Goal: Task Accomplishment & Management: Complete application form

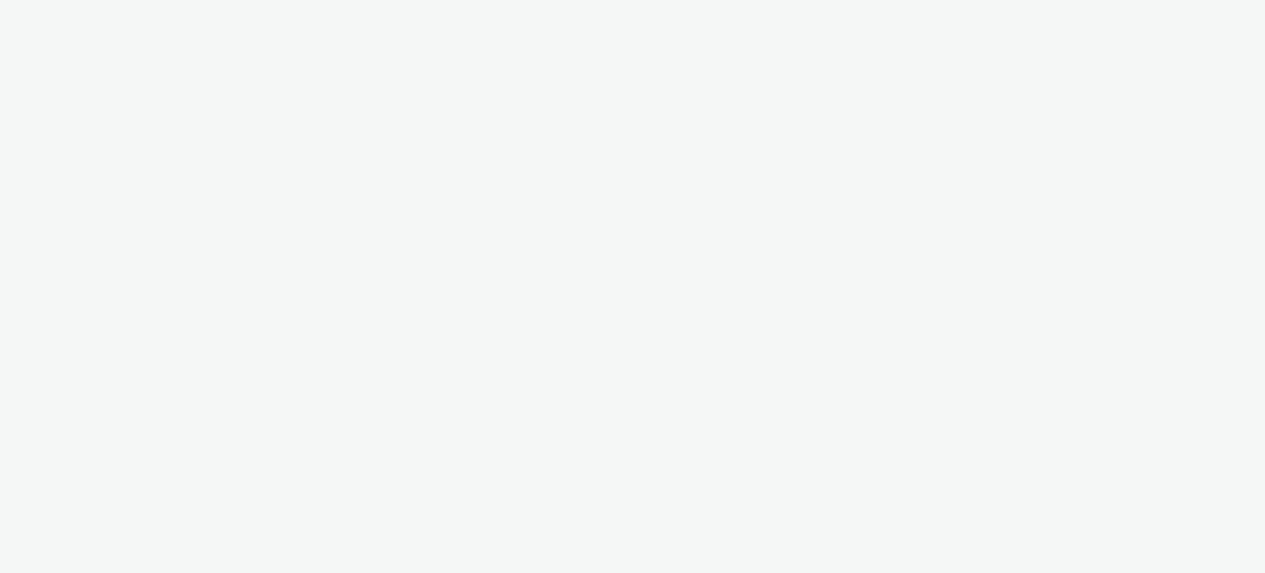
select select "ac009755-aa48-4799-8050-7a339a378eb8"
select select "79162ed7-0017-4339-93b0-3399b708648f"
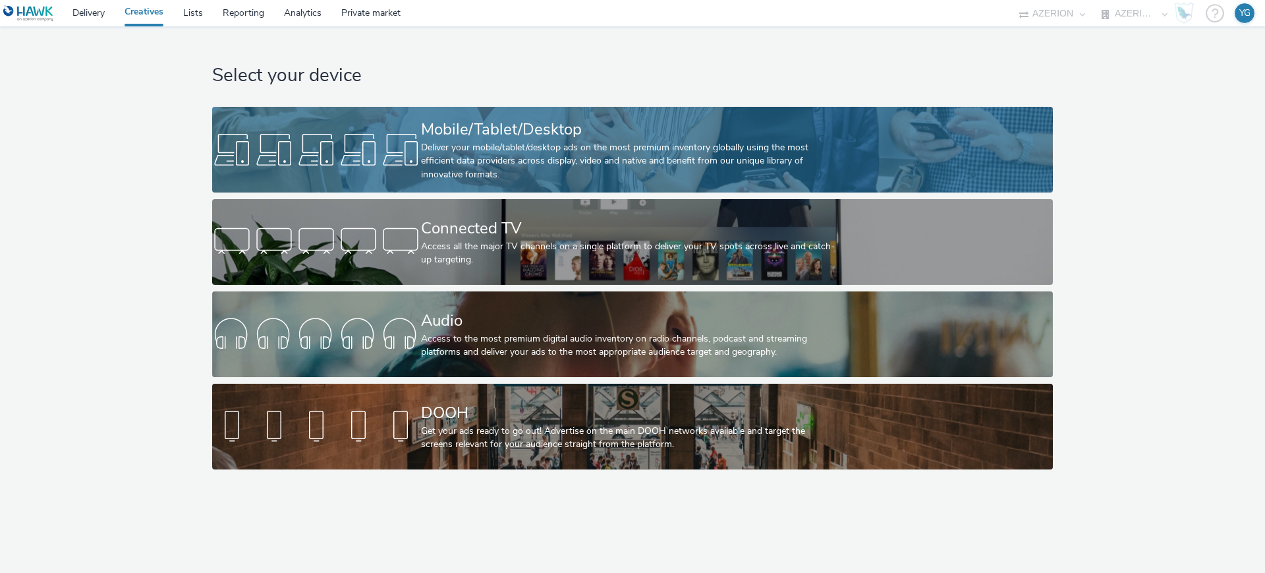
click at [552, 138] on div "Mobile/Tablet/Desktop" at bounding box center [630, 129] width 418 height 23
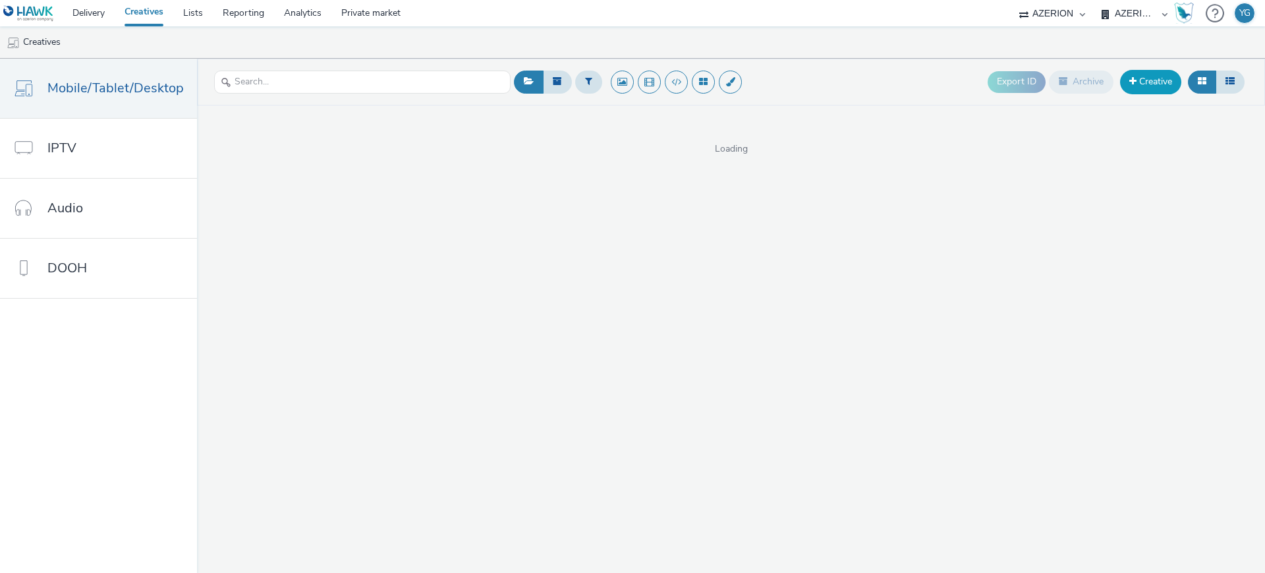
click at [1163, 82] on link "Creative" at bounding box center [1150, 82] width 61 height 24
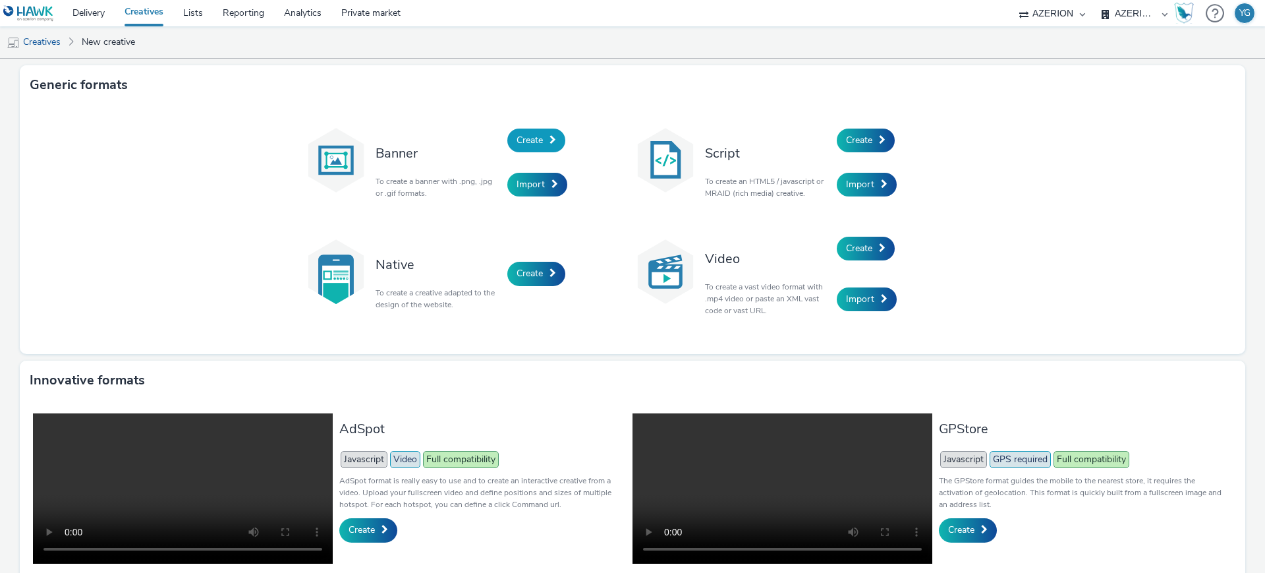
click at [533, 134] on span "Create" at bounding box center [530, 140] width 26 height 13
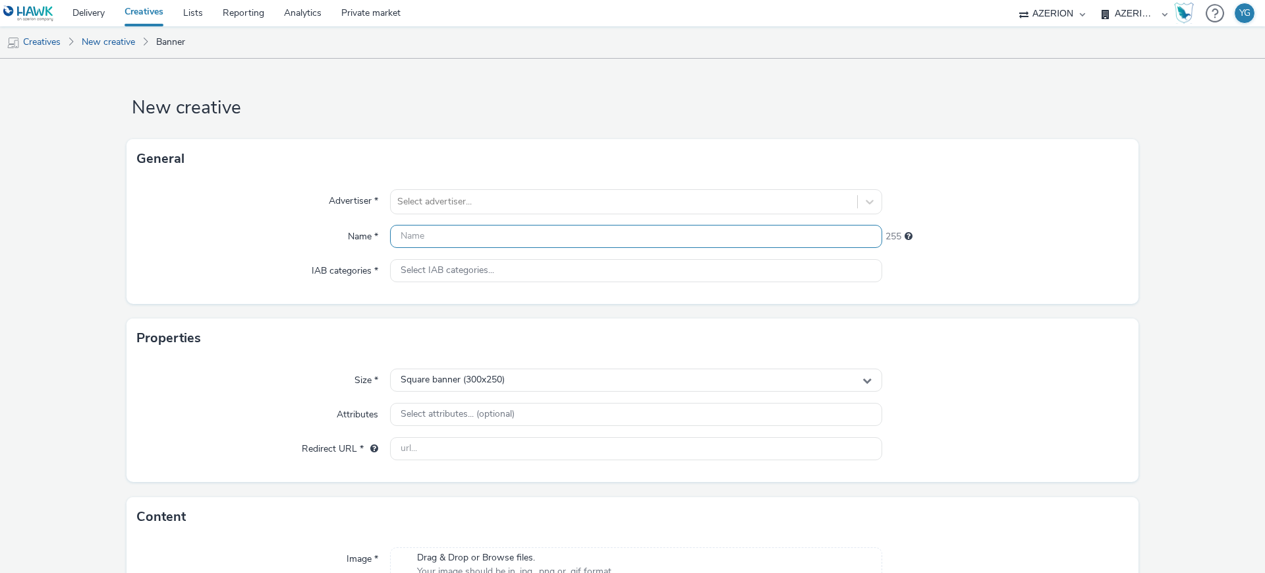
click at [437, 232] on input "text" at bounding box center [636, 236] width 492 height 23
type input "ISG"
click at [428, 199] on div at bounding box center [623, 202] width 453 height 16
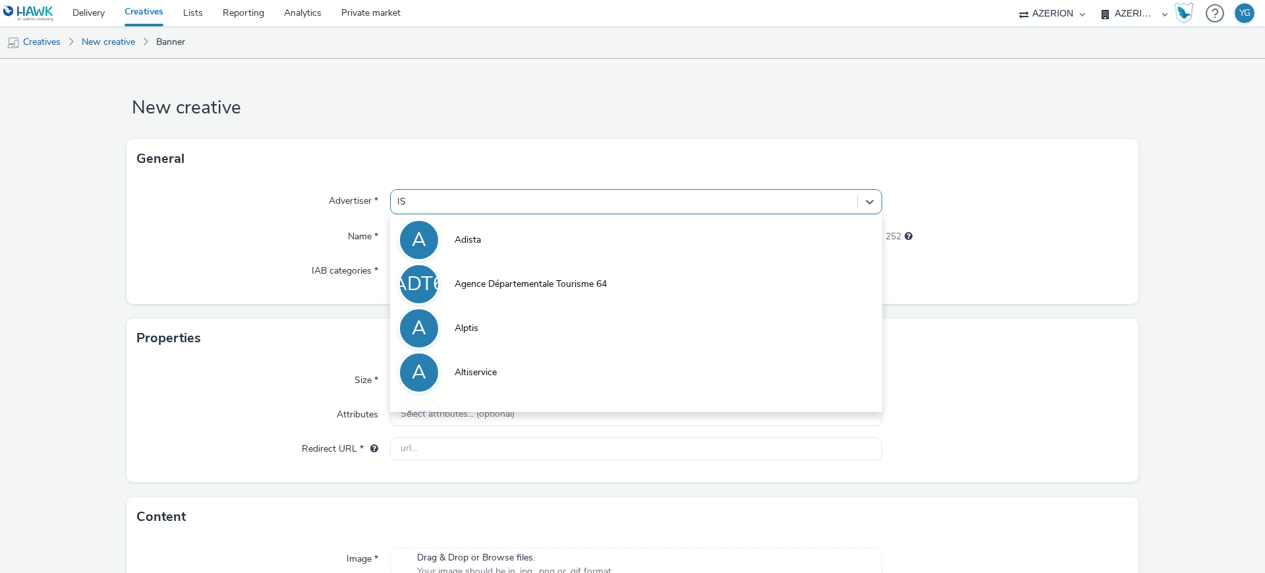
type input "ISG"
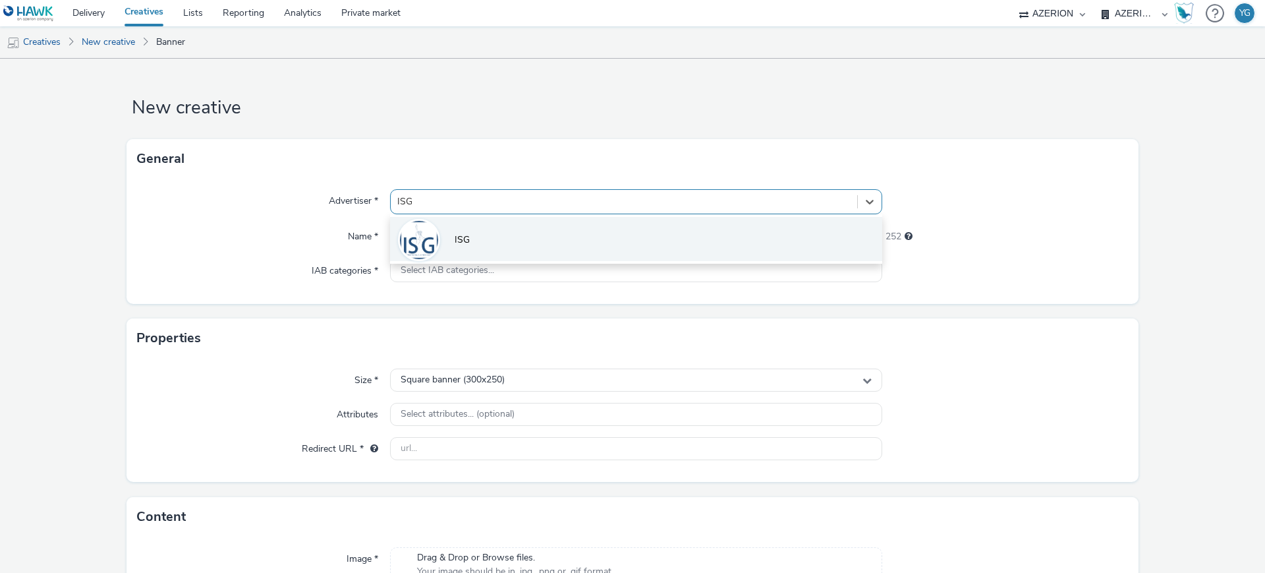
click at [436, 237] on div at bounding box center [419, 240] width 42 height 42
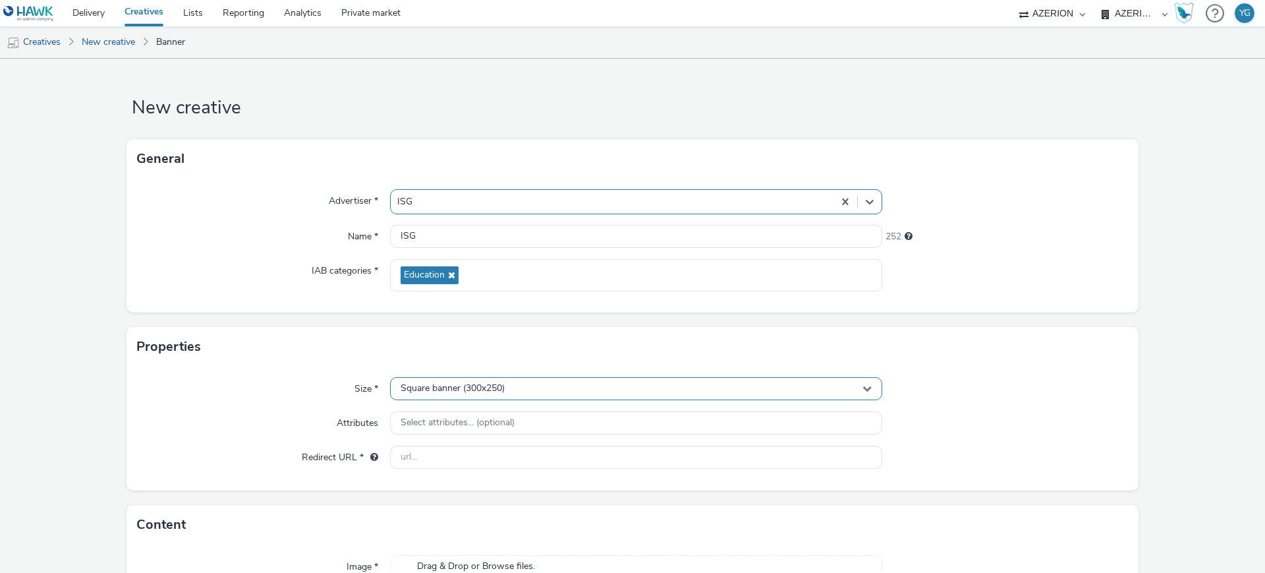
click at [507, 390] on div "Square banner (300x250)" at bounding box center [636, 388] width 492 height 23
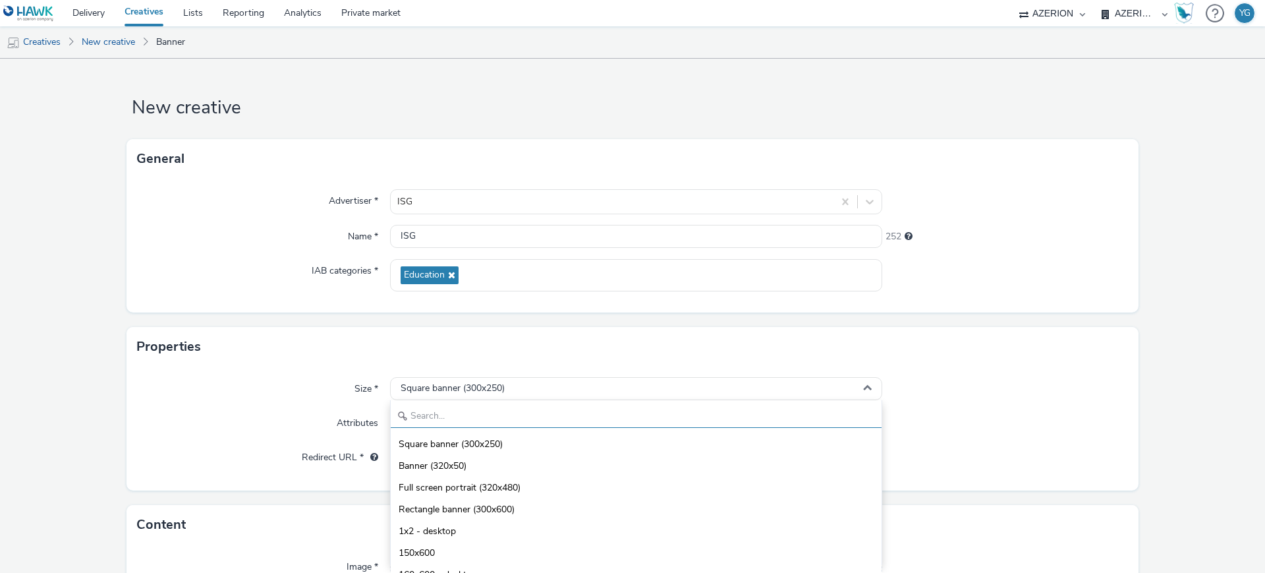
click at [486, 420] on input "text" at bounding box center [636, 416] width 491 height 23
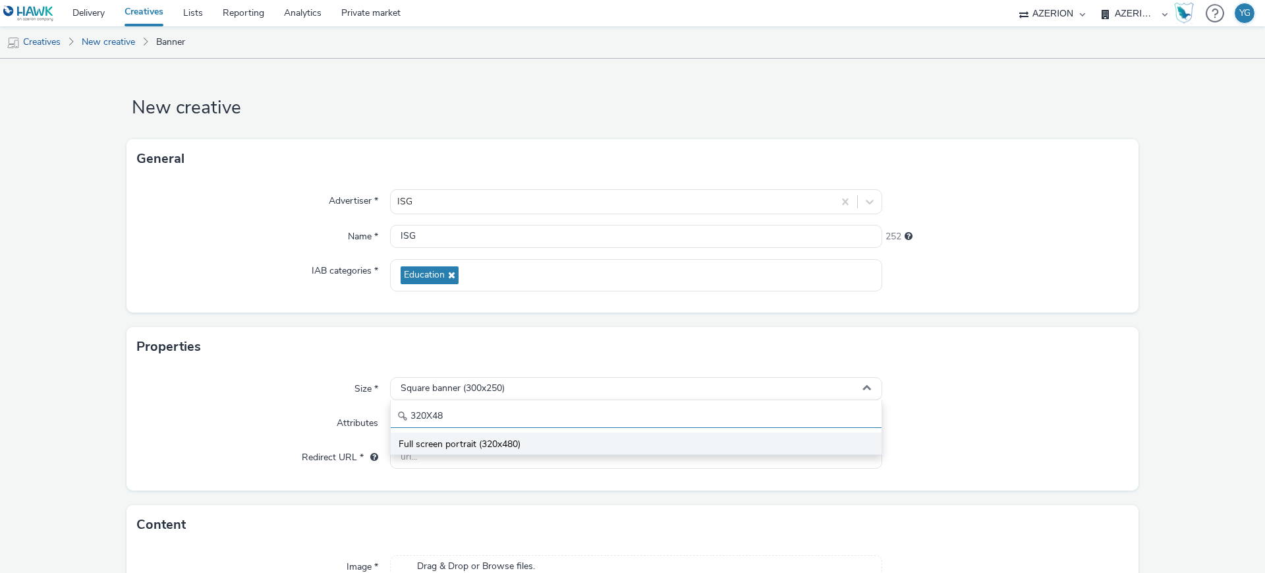
type input "320X48"
click at [499, 445] on span "Full screen portrait (320x480)" at bounding box center [460, 444] width 122 height 13
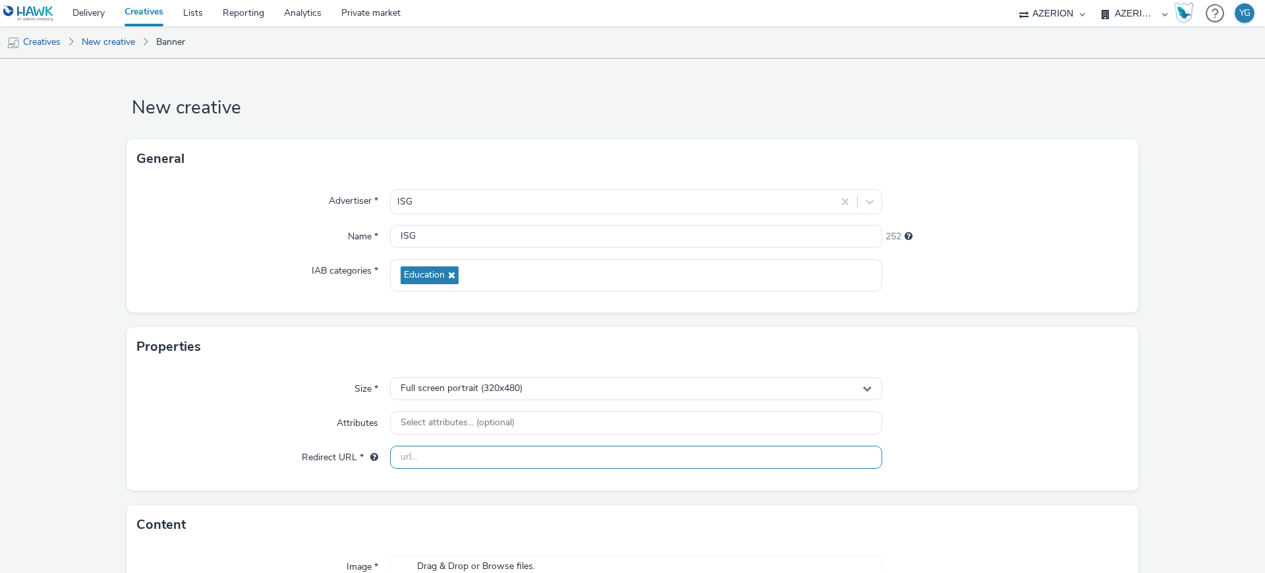
click at [439, 458] on input "text" at bounding box center [636, 457] width 492 height 23
paste input "https://forms.office.com/e/bNhgpzmiNE"
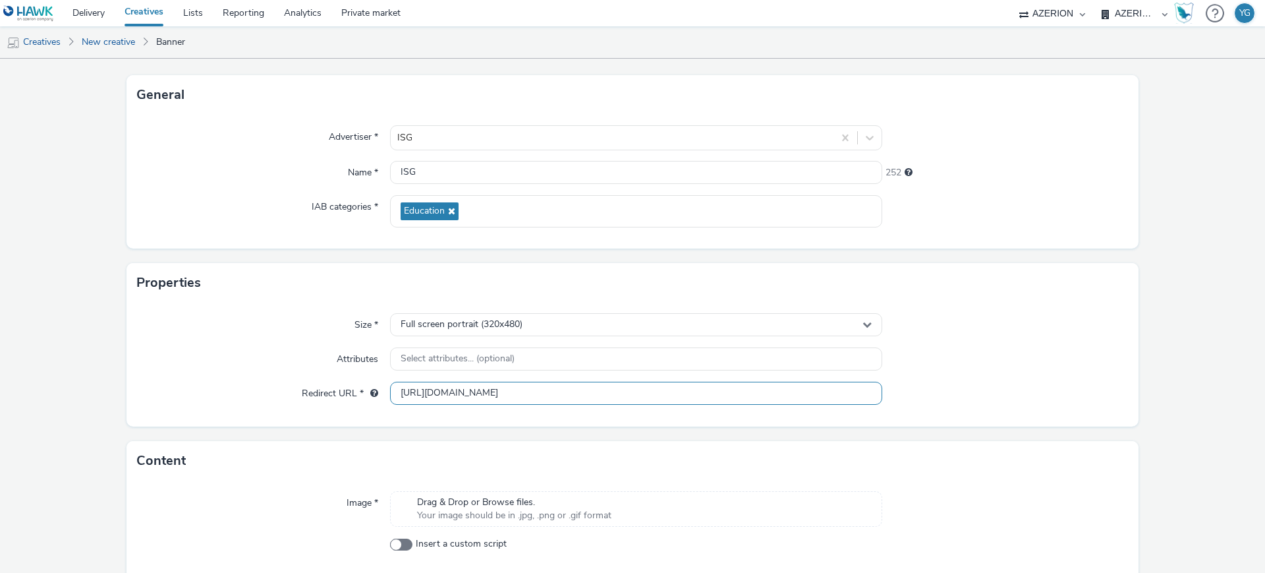
scroll to position [123, 0]
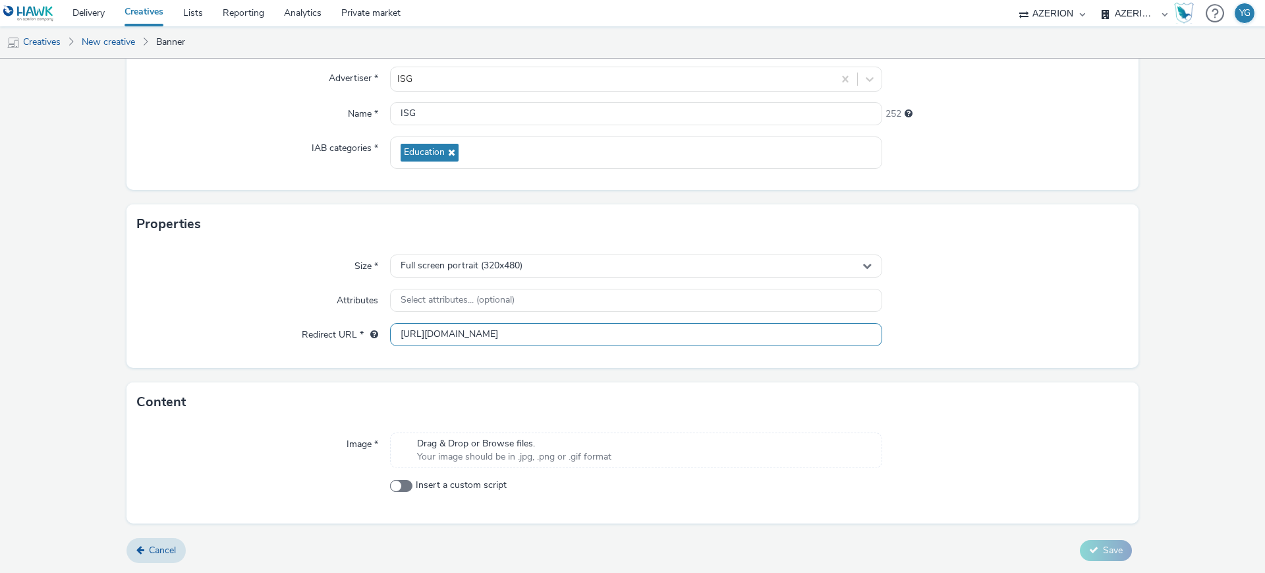
type input "https://forms.office.com/e/bNhgpzmiNE"
click at [531, 445] on span "Drag & Drop or Browse files." at bounding box center [514, 443] width 194 height 13
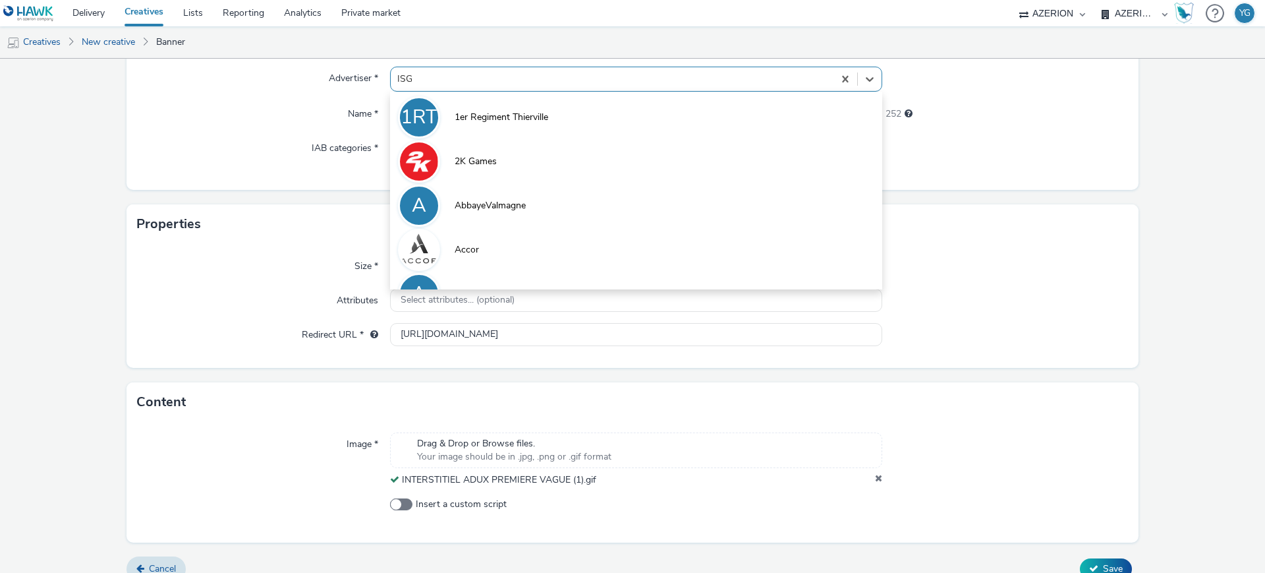
click at [424, 80] on div at bounding box center [612, 79] width 430 height 16
click at [277, 127] on div "Advertiser * option 1er Regiment Thierville focused, 1 of 10. 10 results availa…" at bounding box center [633, 123] width 1012 height 134
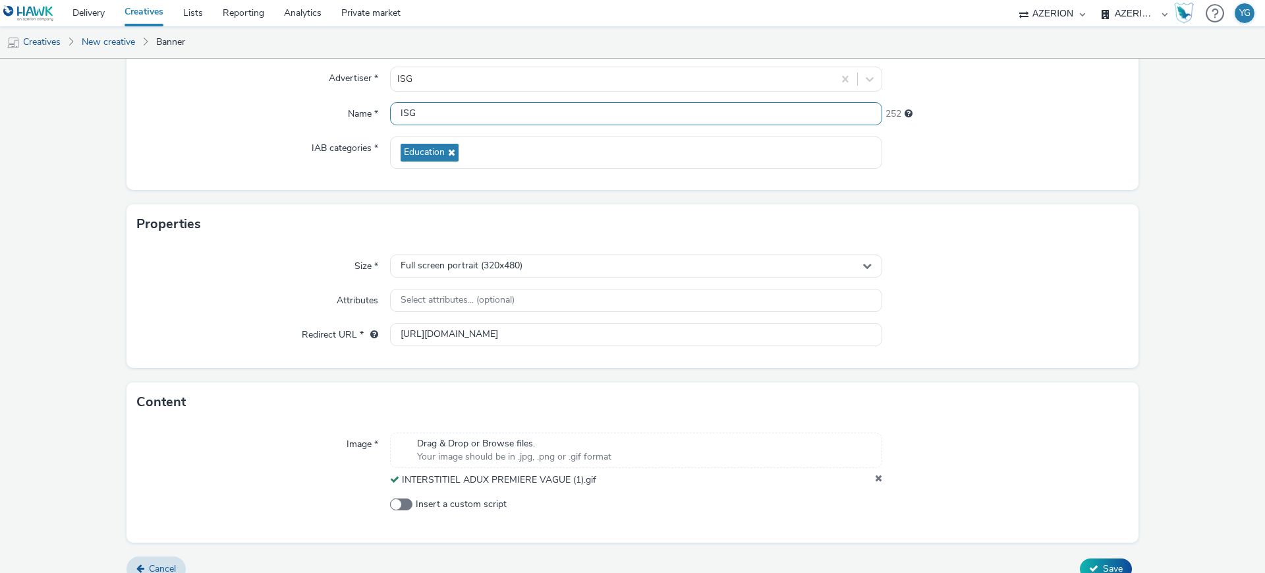
drag, startPoint x: 428, startPoint y: 115, endPoint x: 377, endPoint y: 111, distance: 51.6
click at [377, 111] on div "Name * ISG 252" at bounding box center [632, 114] width 991 height 24
paste input "SG NANTES"
click at [399, 113] on input "SG NANTES" at bounding box center [636, 113] width 492 height 23
click at [481, 119] on input "ISG [GEOGRAPHIC_DATA]" at bounding box center [636, 113] width 492 height 23
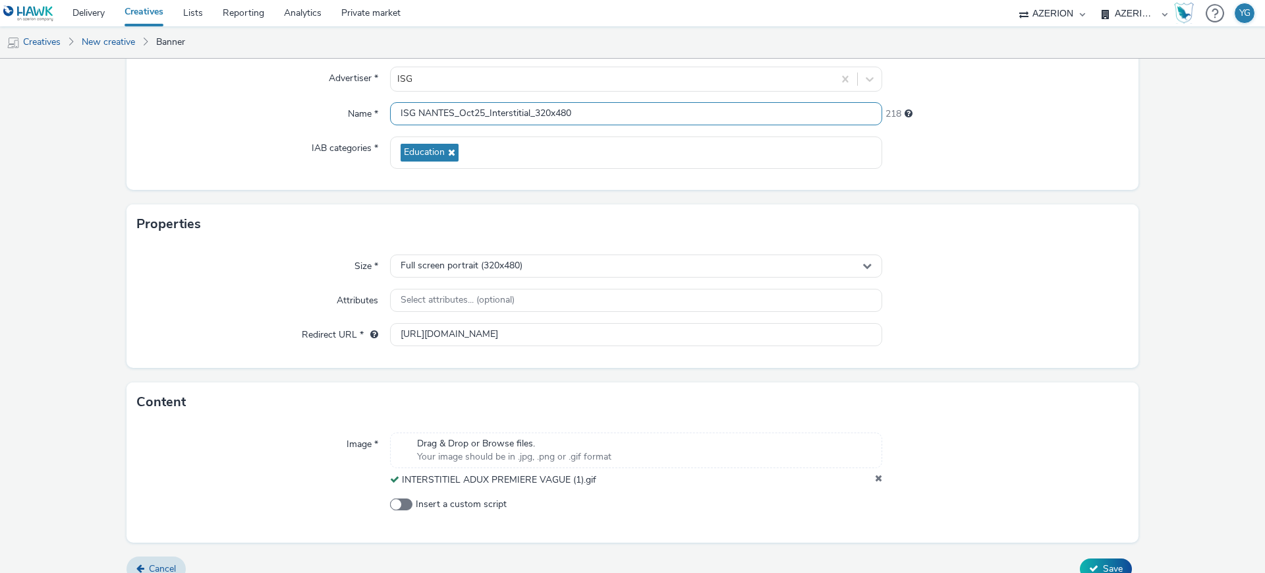
drag, startPoint x: 589, startPoint y: 116, endPoint x: 270, endPoint y: 116, distance: 318.3
click at [270, 116] on div "Name * ISG NANTES_Oct25_Interstitial_320x480 218" at bounding box center [632, 114] width 991 height 24
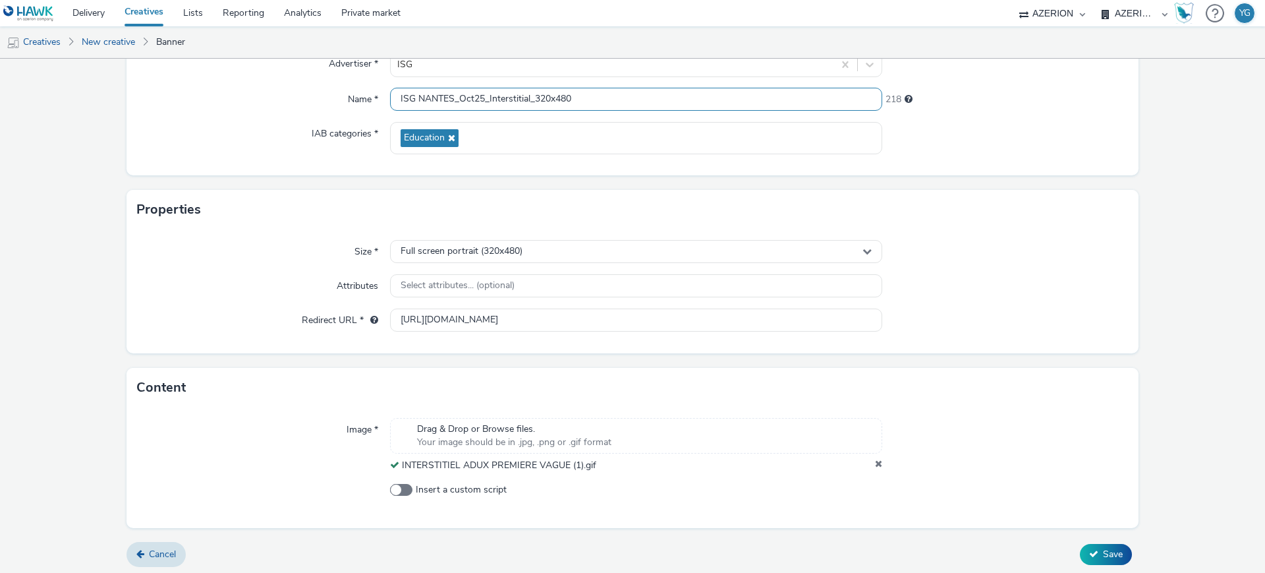
scroll to position [141, 0]
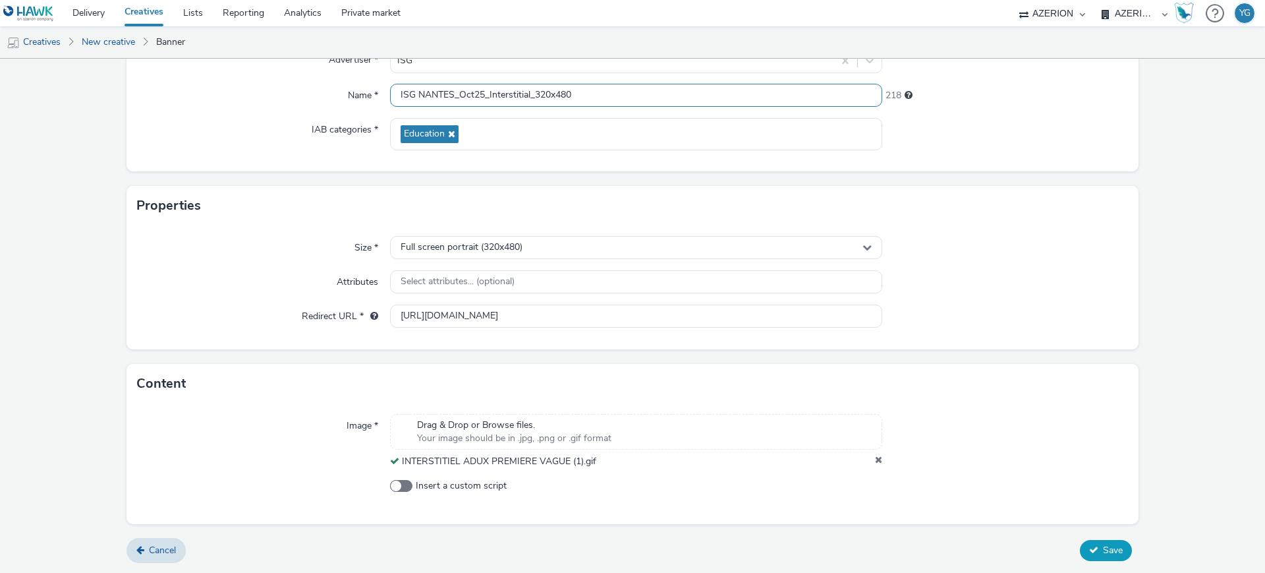
type input "ISG NANTES_Oct25_Interstitial_320x480"
click at [1090, 546] on icon at bounding box center [1094, 549] width 9 height 9
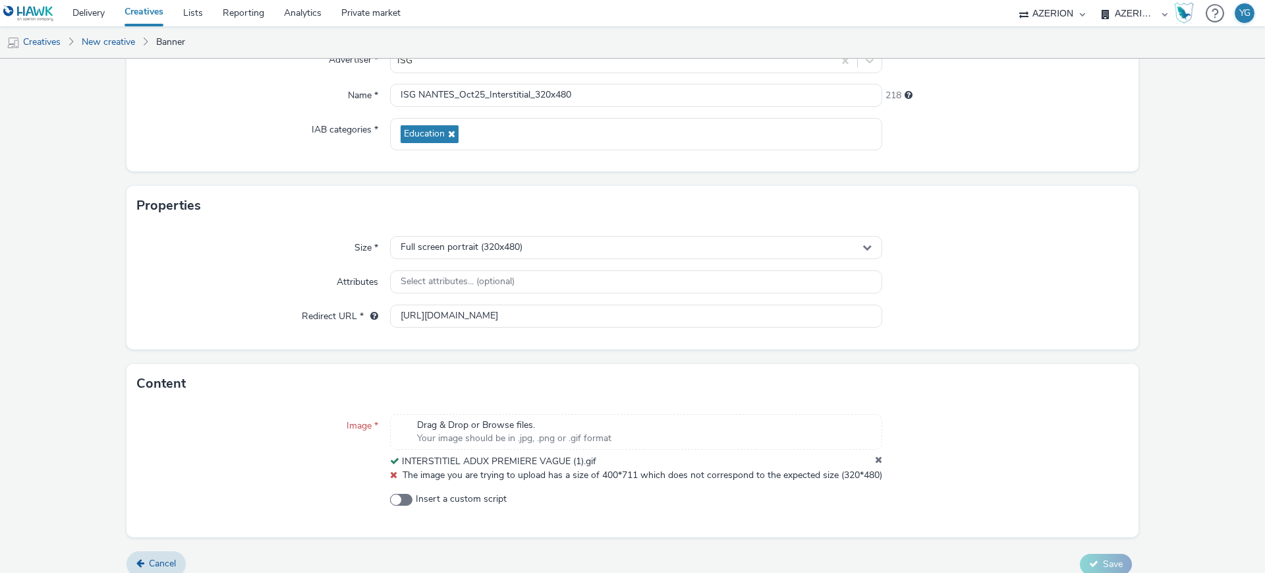
click at [875, 457] on icon at bounding box center [878, 461] width 7 height 13
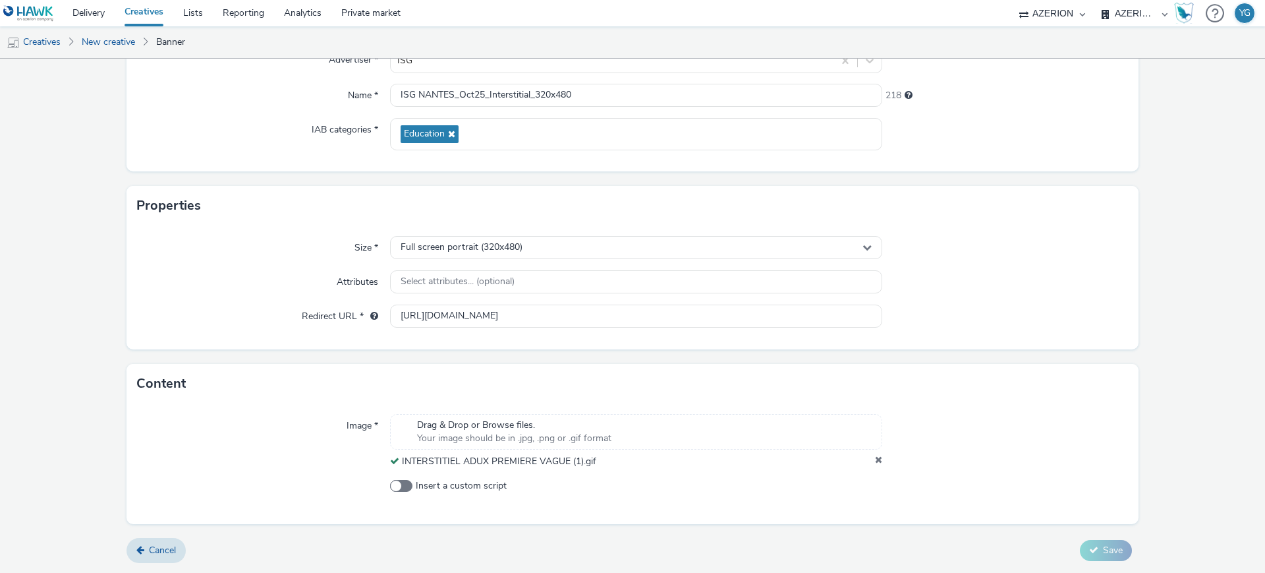
scroll to position [128, 0]
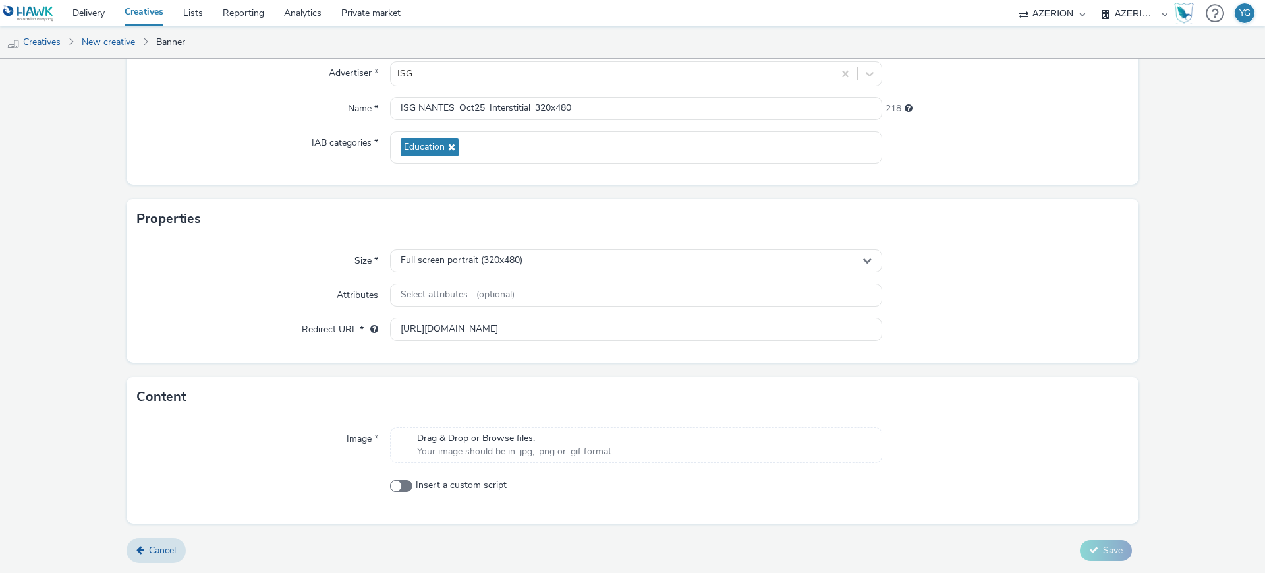
click at [691, 455] on div "Drag & Drop or Browse files. Your image should be in .jpg, .png or .gif format" at bounding box center [636, 445] width 492 height 36
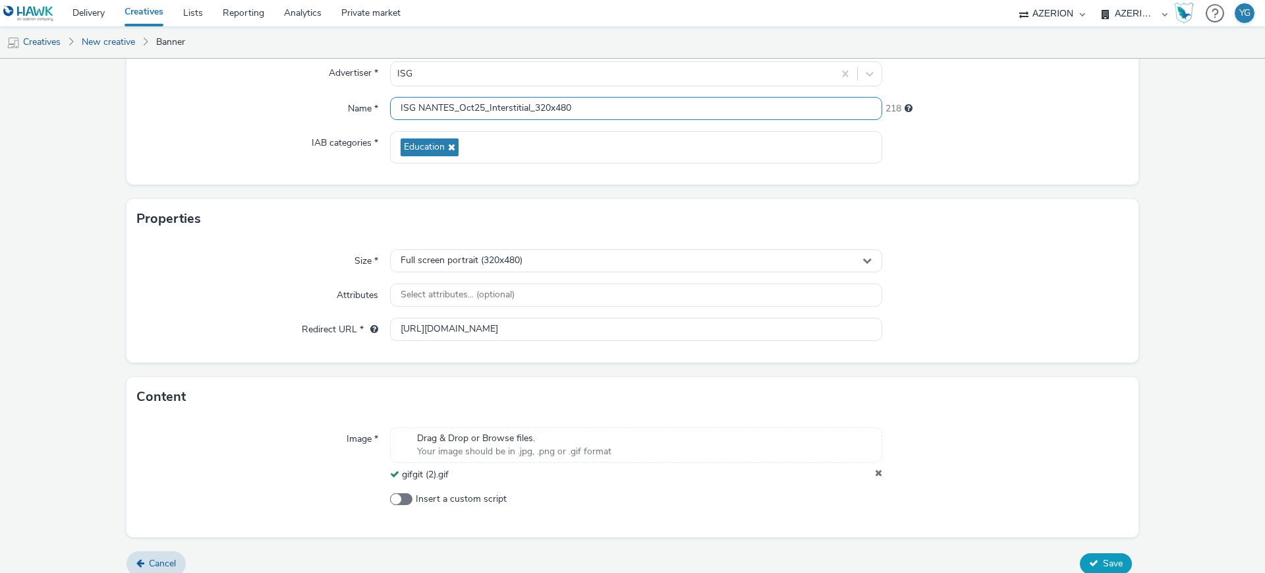
drag, startPoint x: 589, startPoint y: 112, endPoint x: 277, endPoint y: 90, distance: 311.9
click at [279, 90] on div "Advertiser * ISG Name * ISG NANTES_Oct25_Interstitial_320x480 218 IAB categorie…" at bounding box center [633, 118] width 1012 height 134
click at [1103, 564] on span "Save" at bounding box center [1113, 563] width 20 height 13
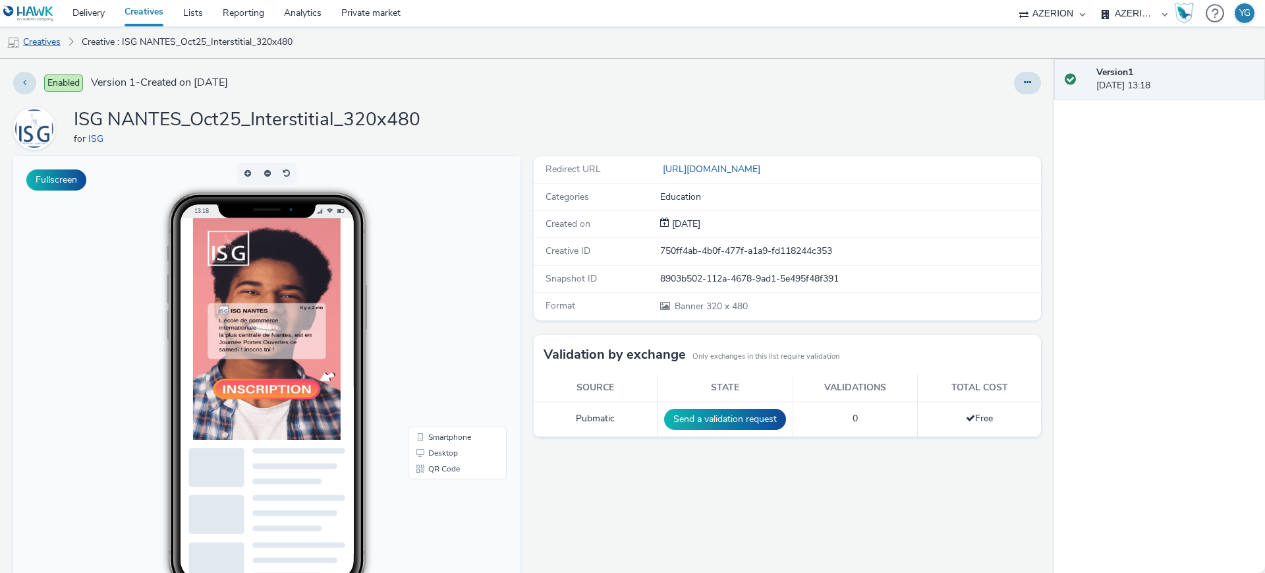
click at [51, 44] on link "Creatives" at bounding box center [33, 42] width 67 height 32
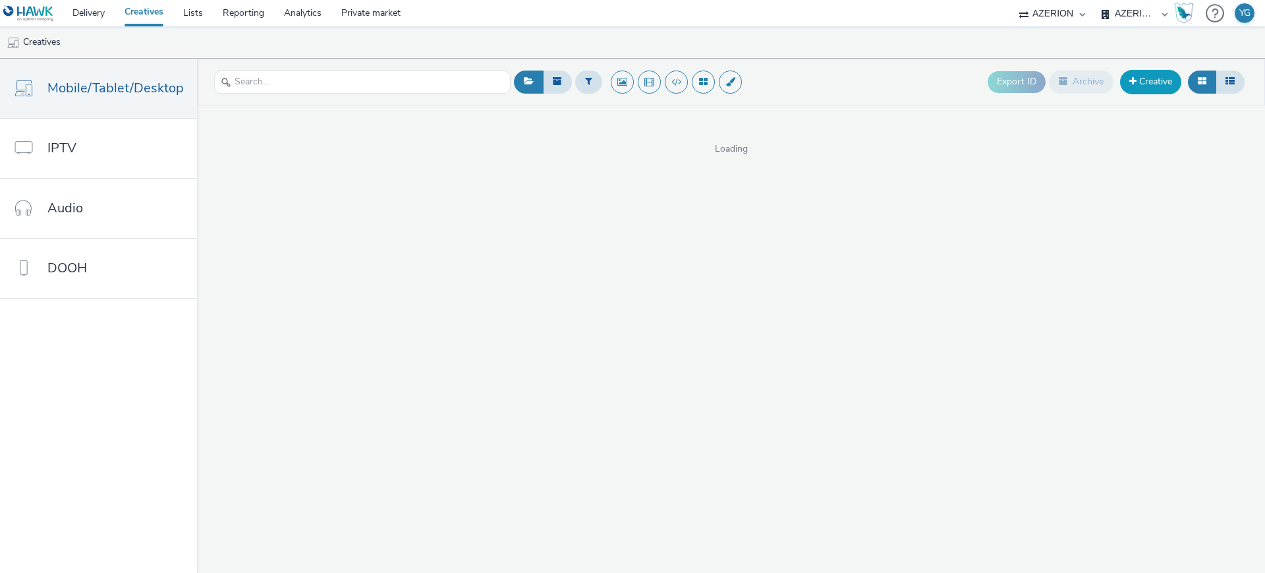
click at [1144, 82] on link "Creative" at bounding box center [1150, 82] width 61 height 24
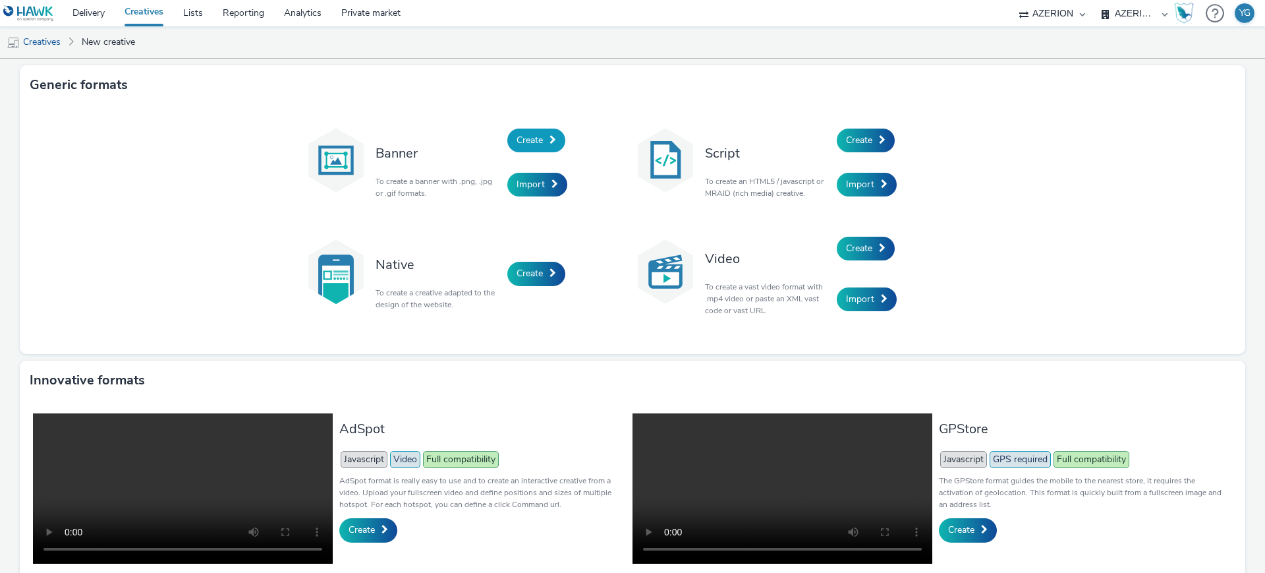
click at [550, 138] on span at bounding box center [553, 139] width 7 height 9
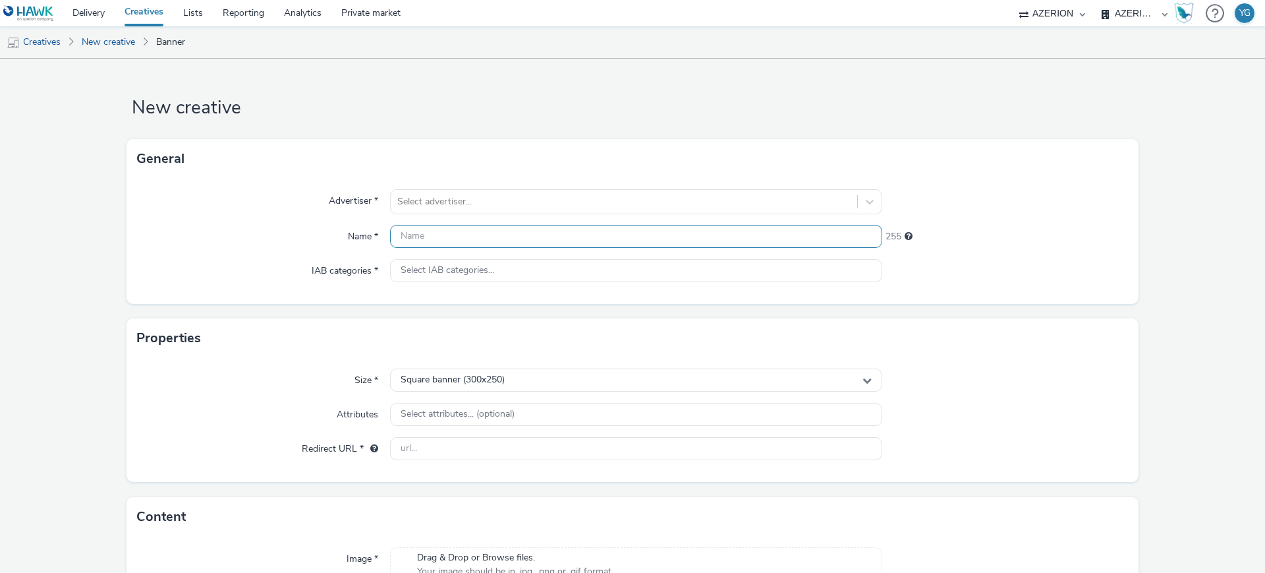
click at [411, 237] on input "text" at bounding box center [636, 236] width 492 height 23
paste input "ISG NANTES_Oct25_Interstitial_320x480"
type input "ISG NANTES_Oct25_Interstitial_320x480"
click at [424, 196] on div at bounding box center [623, 202] width 453 height 16
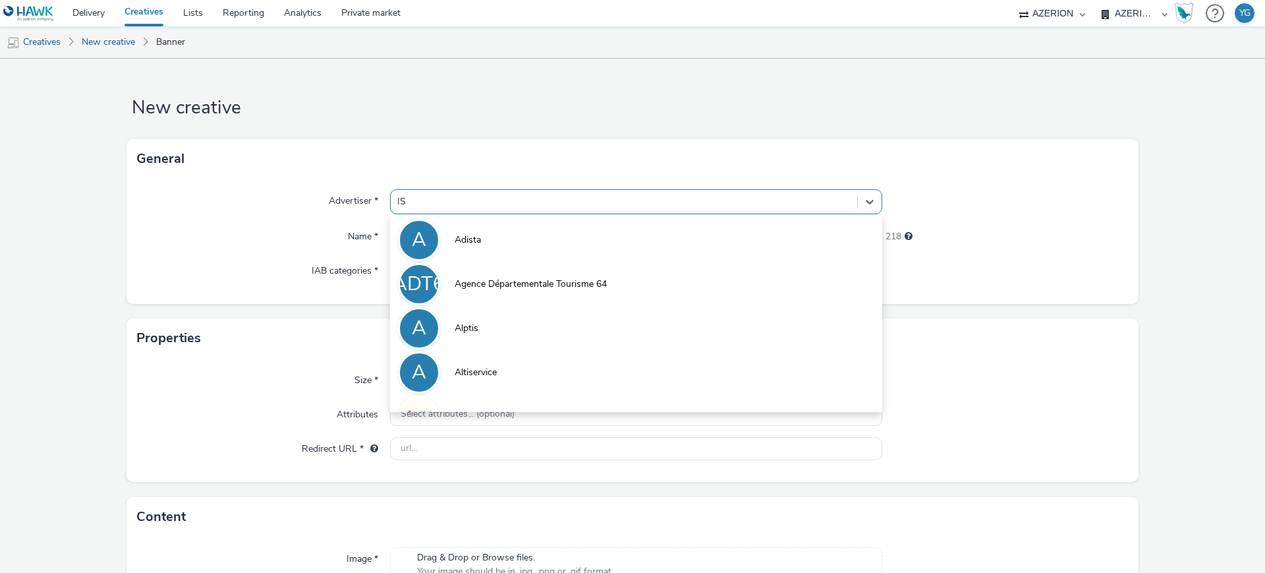
type input "ISG"
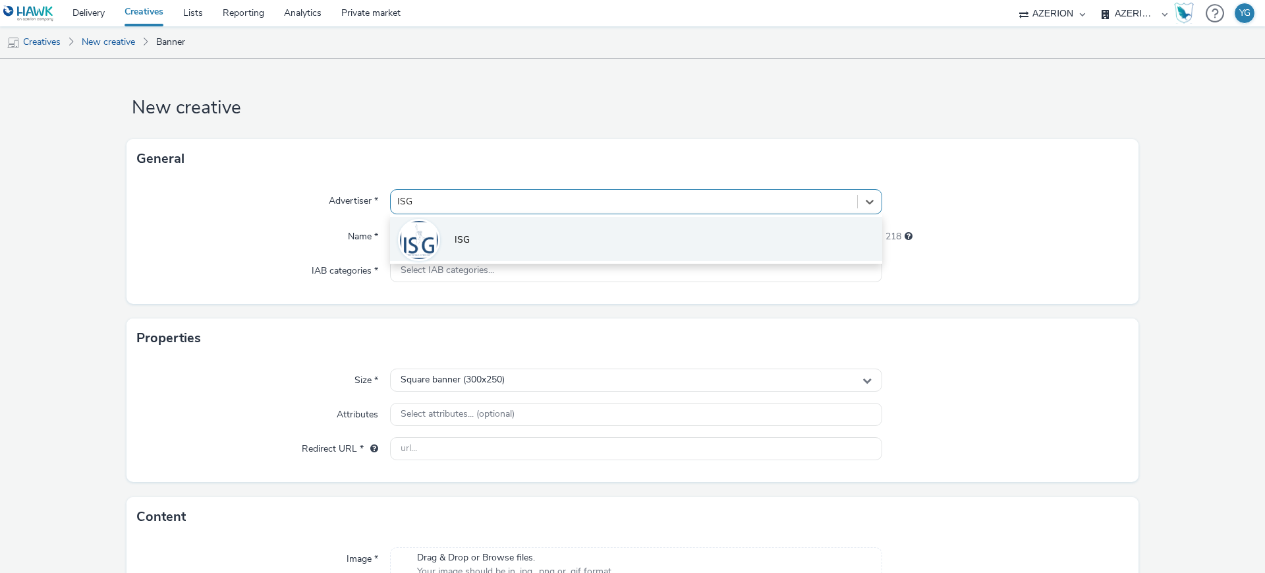
click at [463, 246] on span "ISG" at bounding box center [462, 239] width 15 height 13
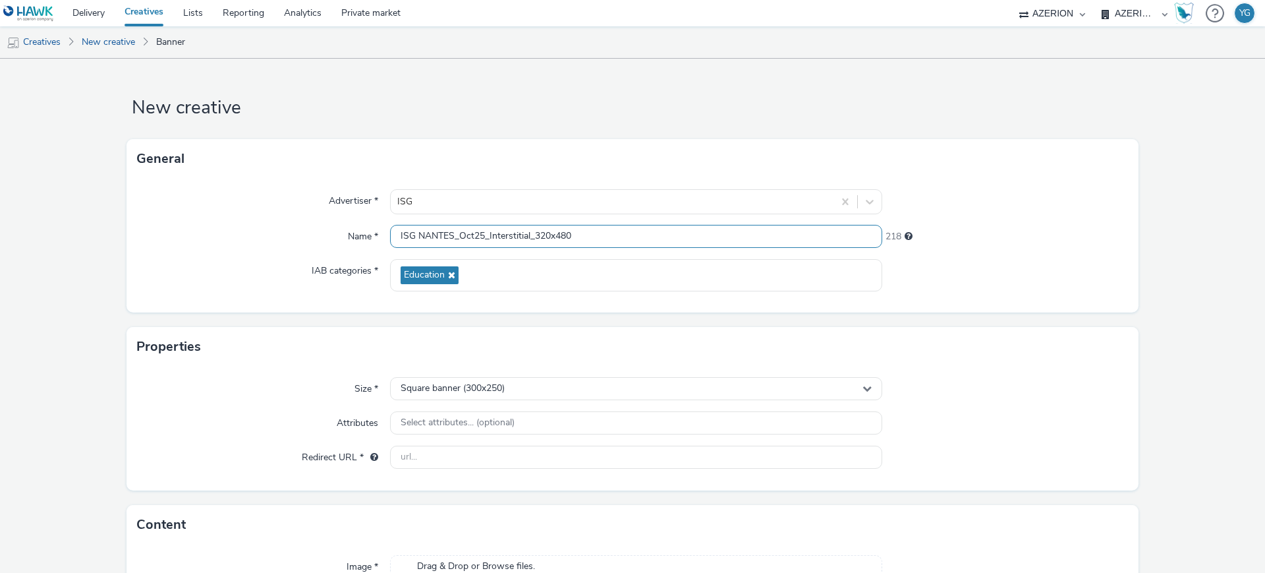
drag, startPoint x: 528, startPoint y: 234, endPoint x: 483, endPoint y: 237, distance: 44.9
click at [483, 237] on input "ISG NANTES_Oct25_Interstitial_320x480" at bounding box center [636, 236] width 492 height 23
click at [527, 237] on input "ISG NANTES_Oct25_Banner_320x480" at bounding box center [636, 236] width 492 height 23
drag, startPoint x: 562, startPoint y: 238, endPoint x: 541, endPoint y: 238, distance: 21.1
click at [541, 238] on input "ISG NANTES_Oct25_Banner_300x480" at bounding box center [636, 236] width 492 height 23
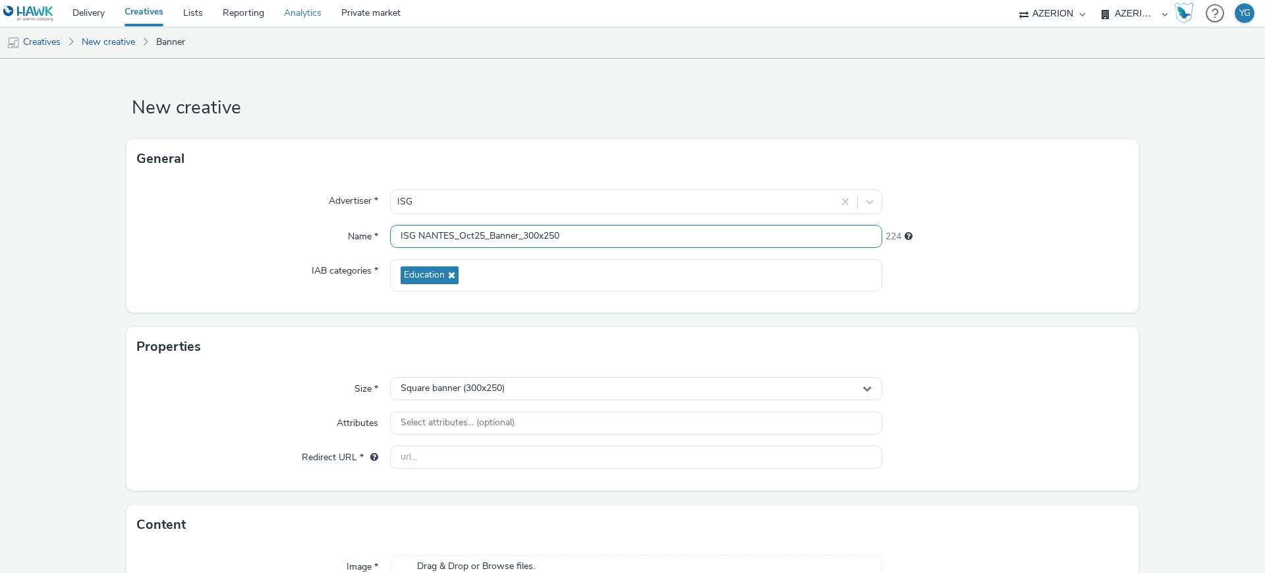
type input "ISG NANTES_Oct25_Banner_300x250"
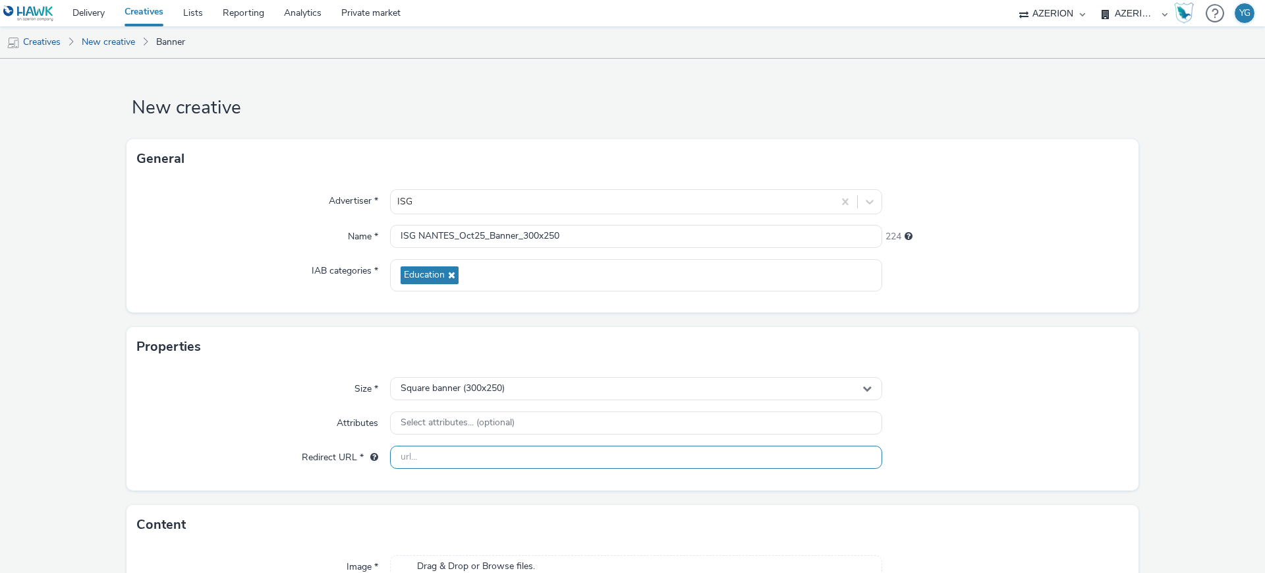
click at [534, 455] on input "text" at bounding box center [636, 457] width 492 height 23
paste input "https://forms.office.com/e/bNhgpzmiNE"
type input "https://forms.office.com/e/bNhgpzmiNE"
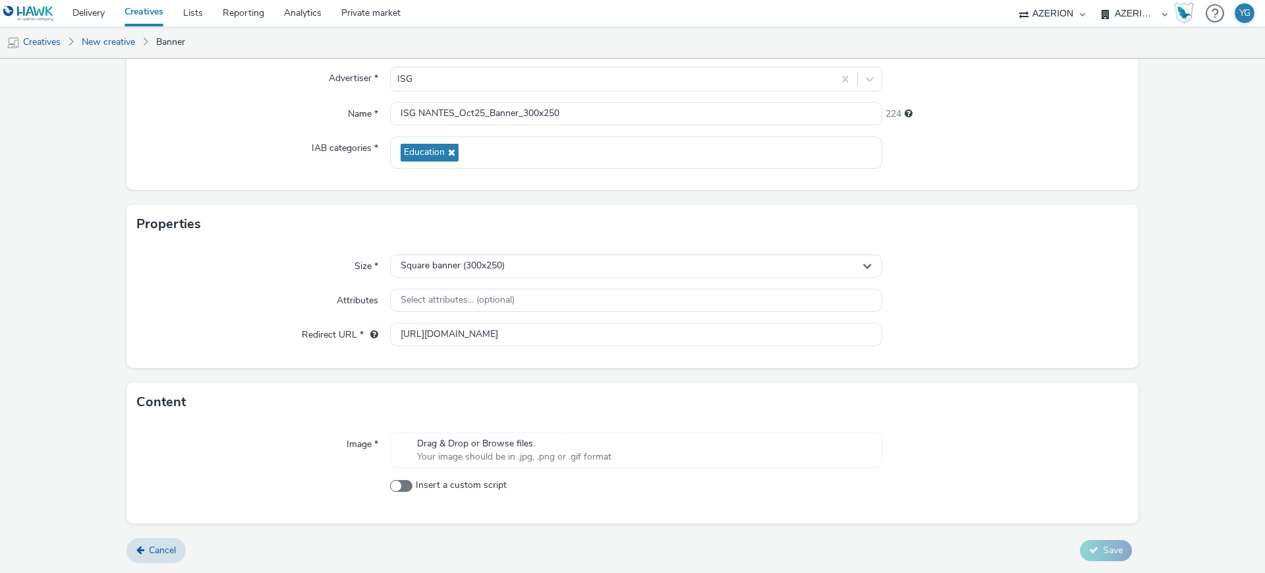
click at [498, 451] on span "Your image should be in .jpg, .png or .gif format" at bounding box center [514, 456] width 194 height 13
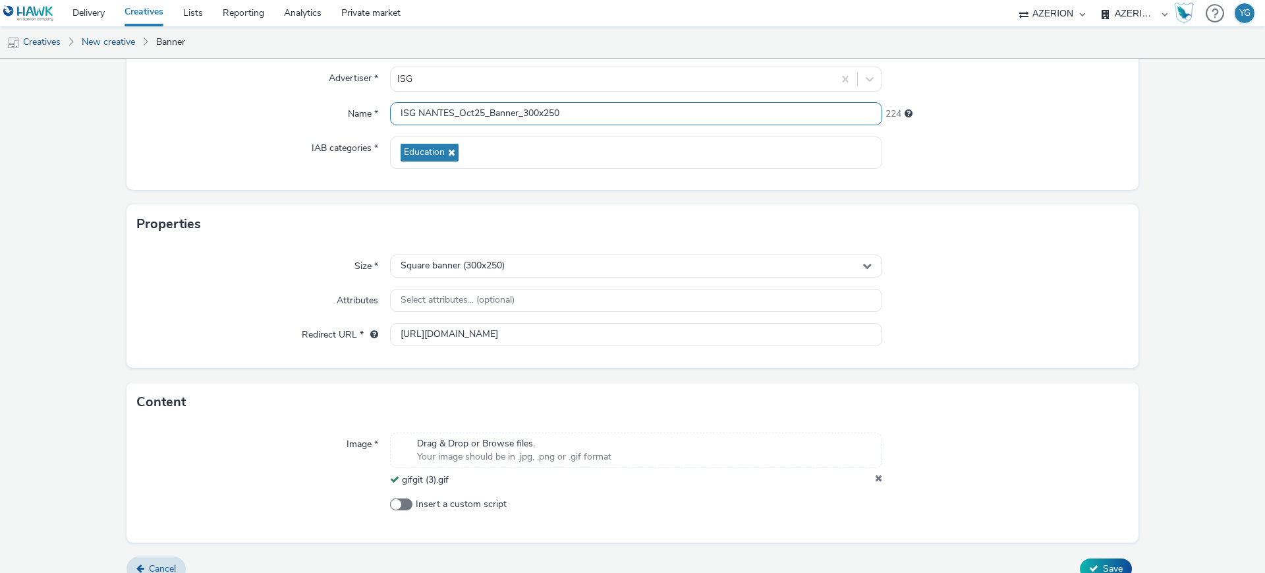
drag, startPoint x: 516, startPoint y: 109, endPoint x: 486, endPoint y: 112, distance: 30.4
click at [486, 112] on input "ISG NANTES_Oct25_Banner_300x250" at bounding box center [636, 113] width 492 height 23
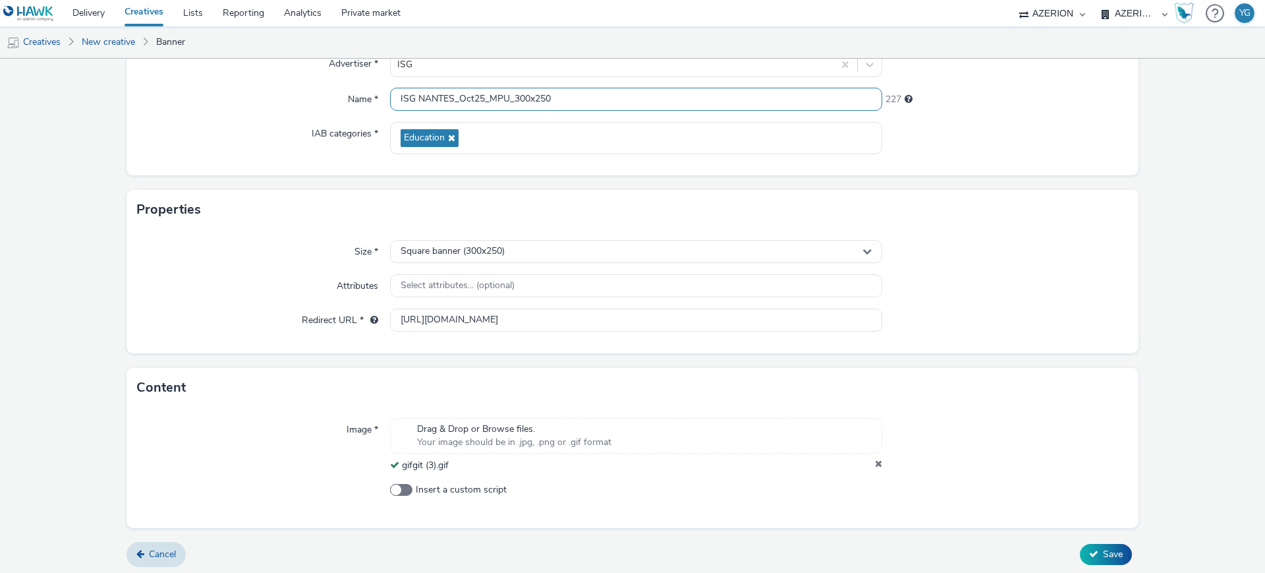
scroll to position [141, 0]
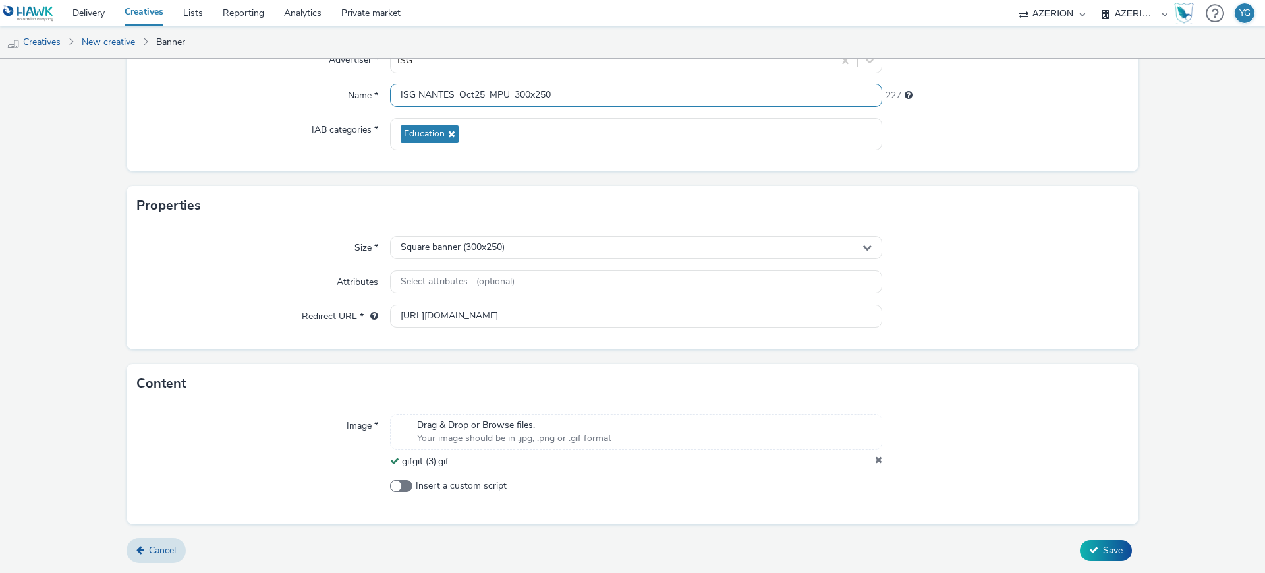
type input "ISG NANTES_Oct25_MPU_300x250"
click at [1103, 549] on span "Save" at bounding box center [1113, 550] width 20 height 13
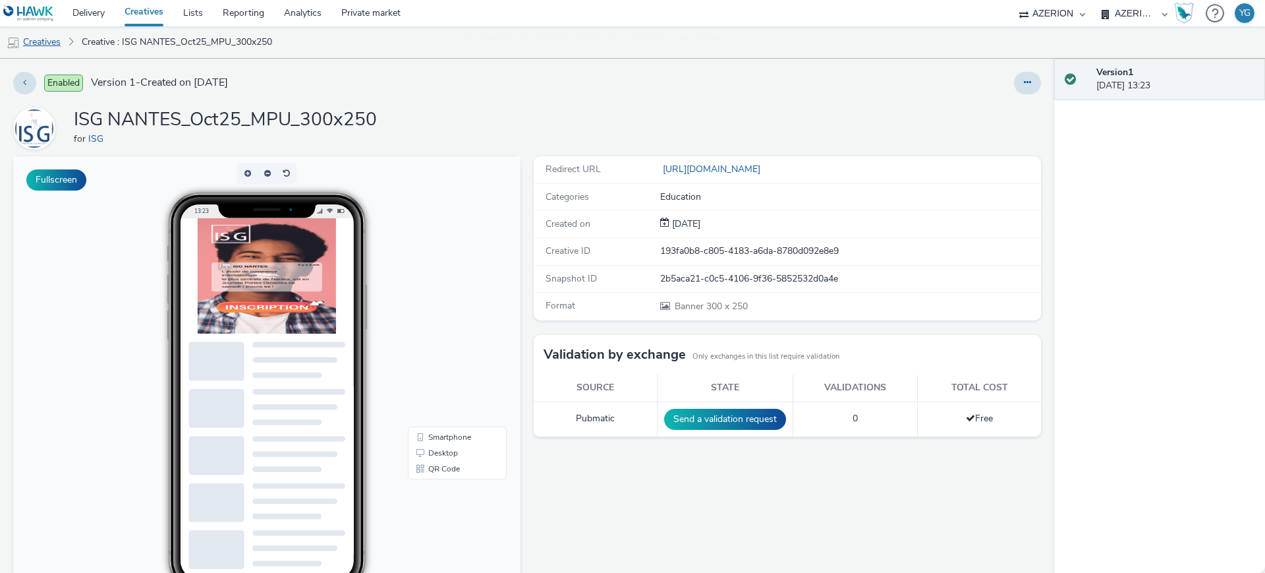
click at [44, 38] on link "Creatives" at bounding box center [33, 42] width 67 height 32
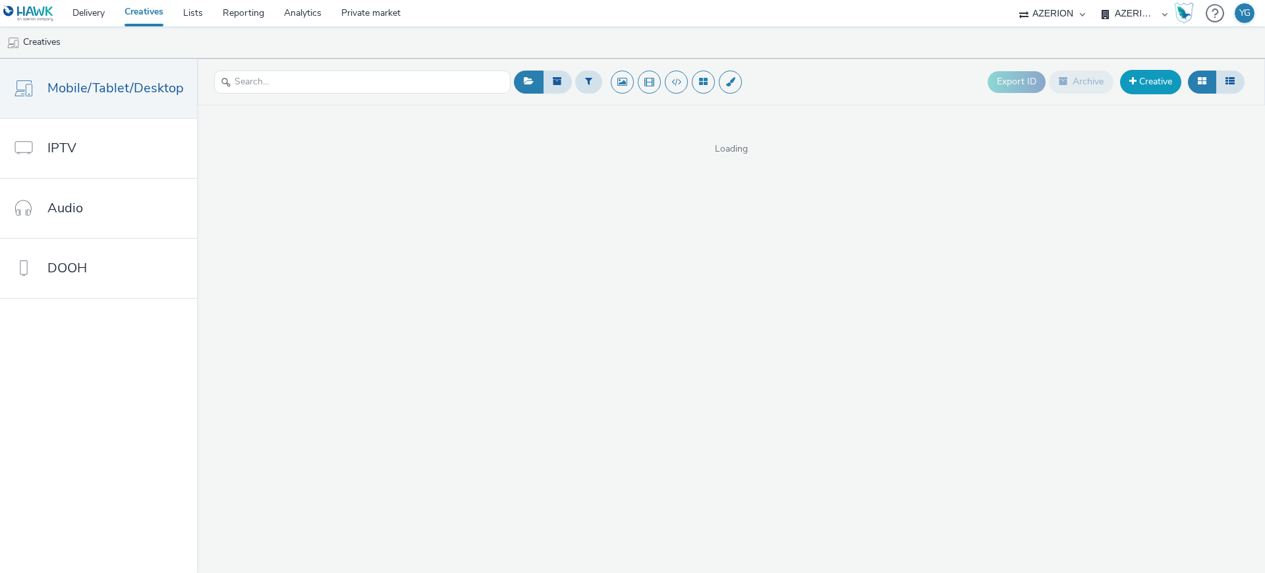
click at [1147, 86] on link "Creative" at bounding box center [1150, 82] width 61 height 24
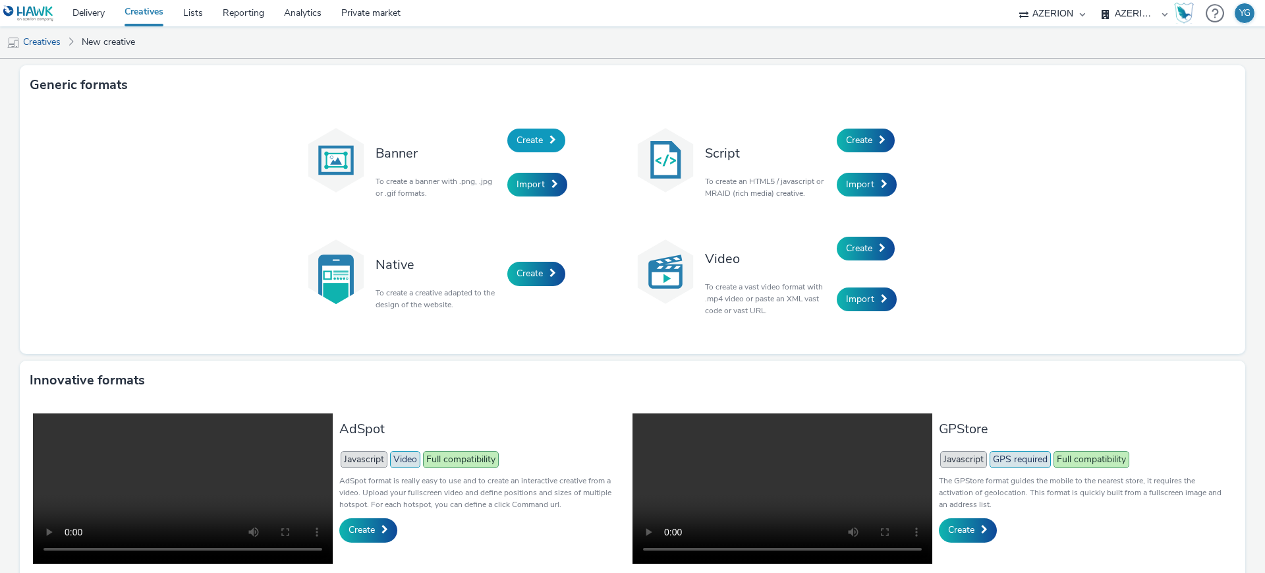
click at [525, 144] on span "Create" at bounding box center [530, 140] width 26 height 13
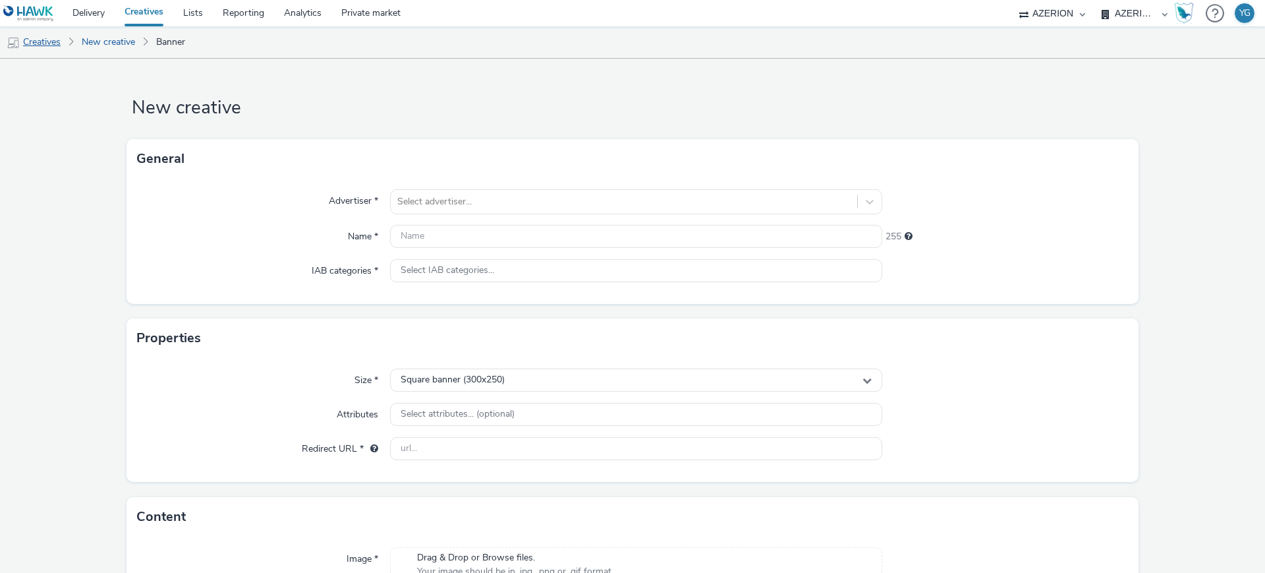
click at [53, 42] on link "Creatives" at bounding box center [33, 42] width 67 height 32
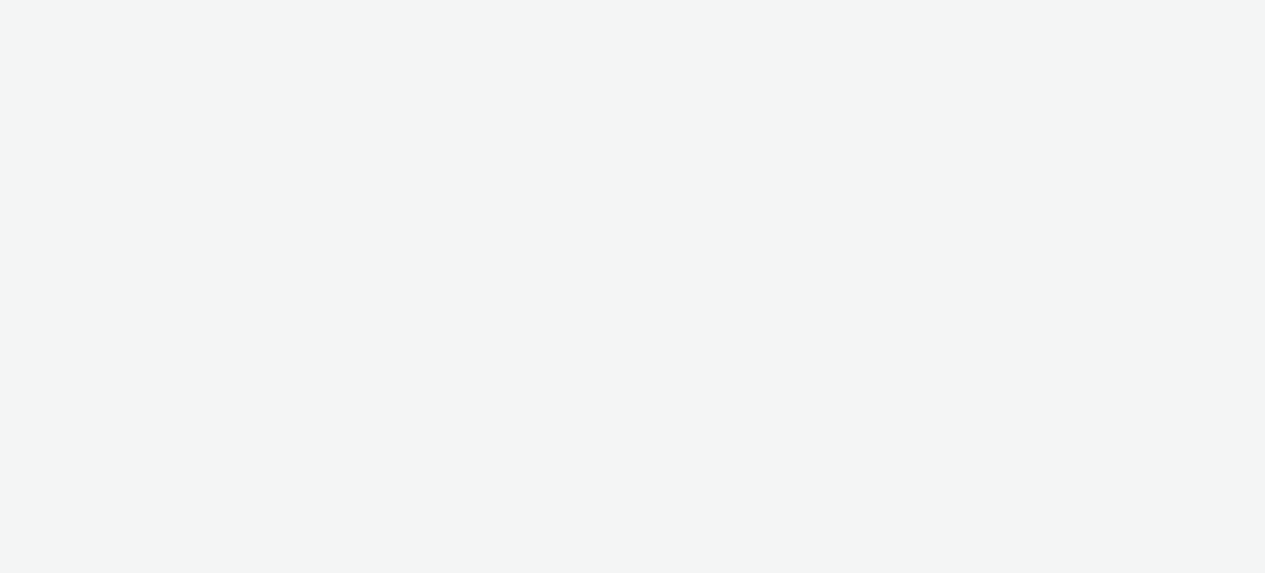
select select "ac009755-aa48-4799-8050-7a339a378eb8"
select select "79162ed7-0017-4339-93b0-3399b708648f"
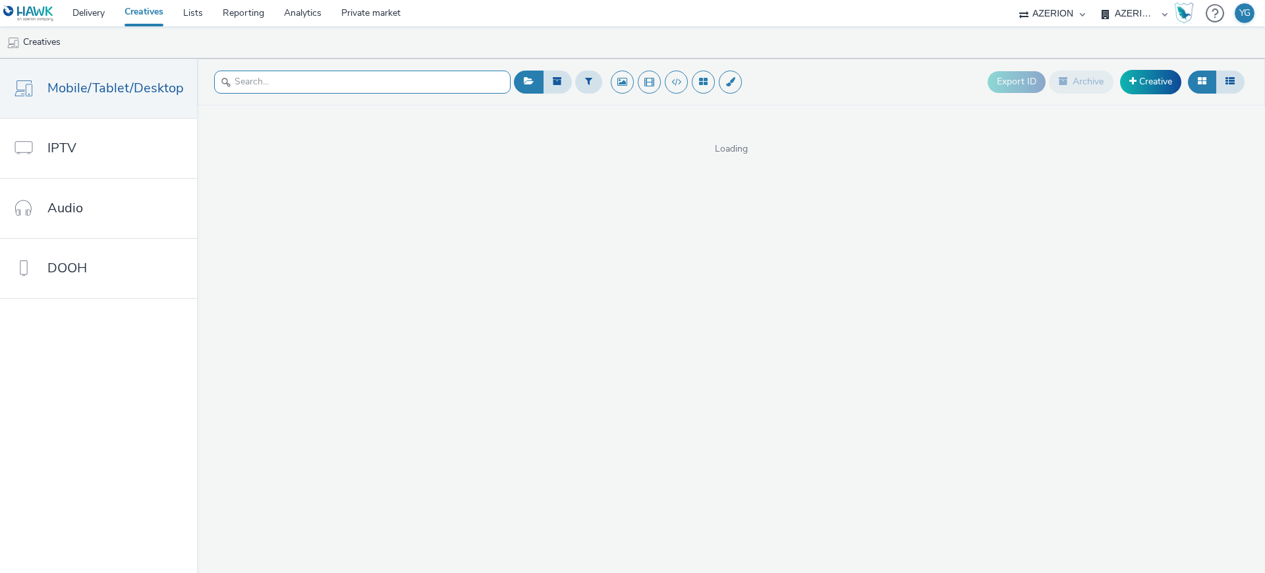
click at [335, 80] on input "text" at bounding box center [362, 82] width 297 height 23
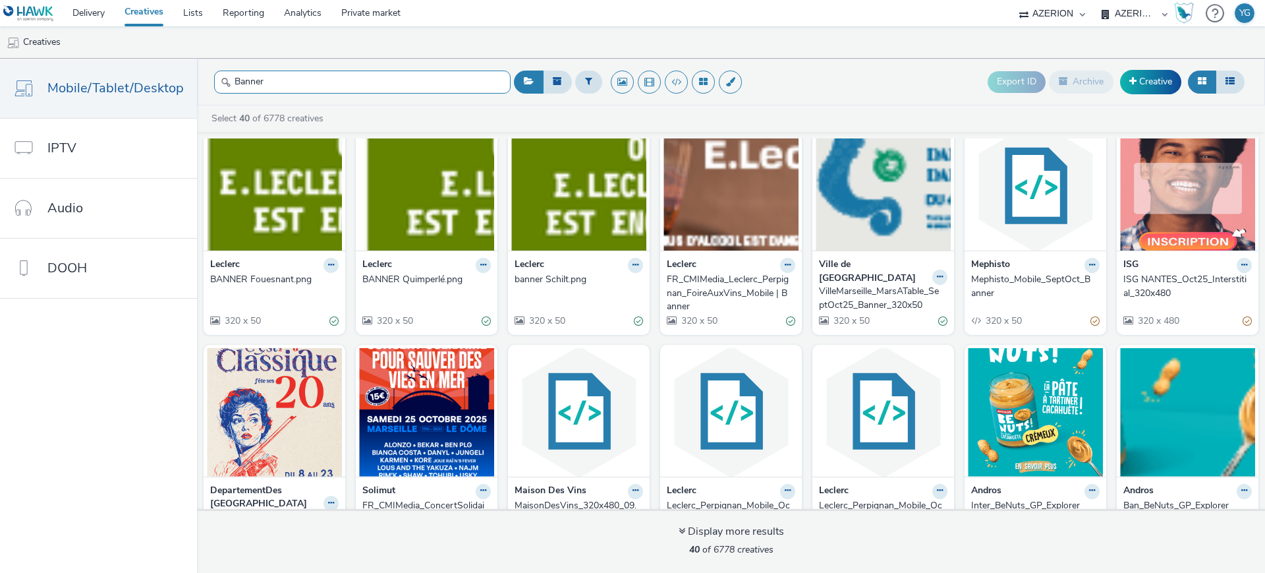
scroll to position [577, 0]
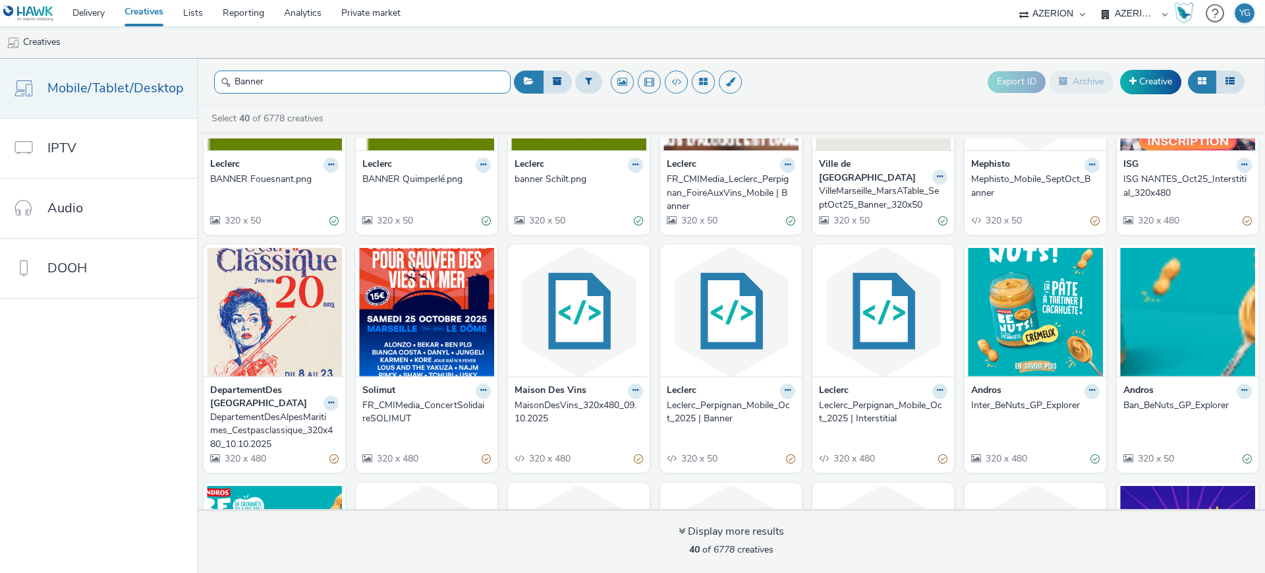
drag, startPoint x: 272, startPoint y: 78, endPoint x: 188, endPoint y: 76, distance: 84.4
click at [188, 76] on div "Mobile/Tablet/Desktop IPTV Audio DOOH Banner Export ID Archive Creative Select …" at bounding box center [632, 316] width 1265 height 514
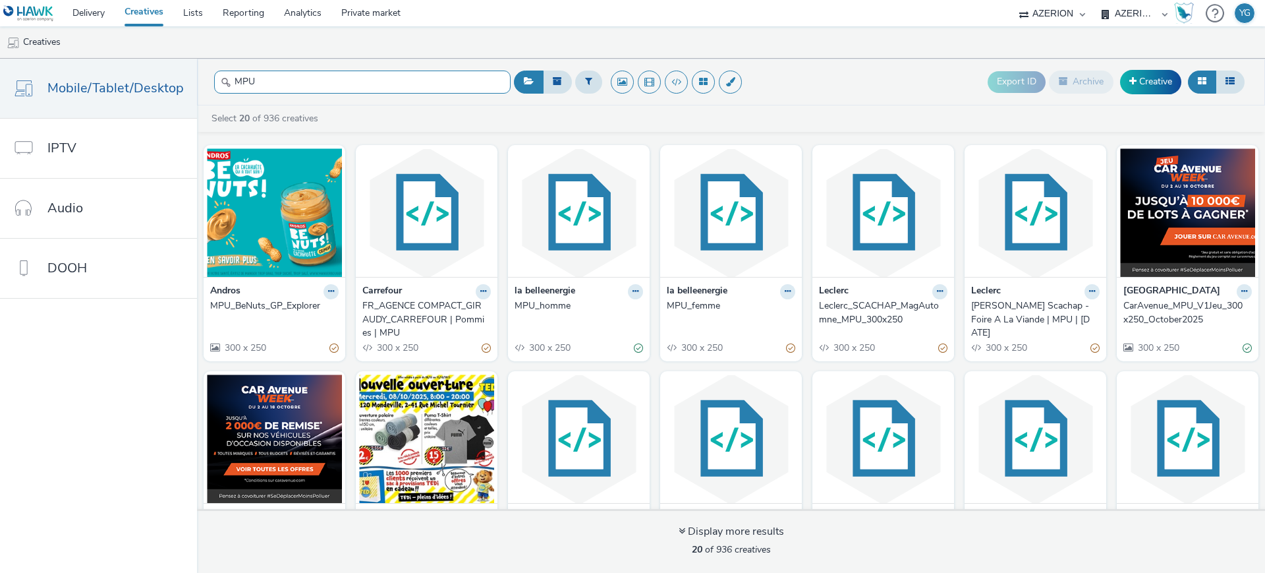
drag, startPoint x: 357, startPoint y: 78, endPoint x: 220, endPoint y: 65, distance: 137.7
click at [220, 65] on header "MPU Export ID Archive Creative" at bounding box center [731, 82] width 1068 height 47
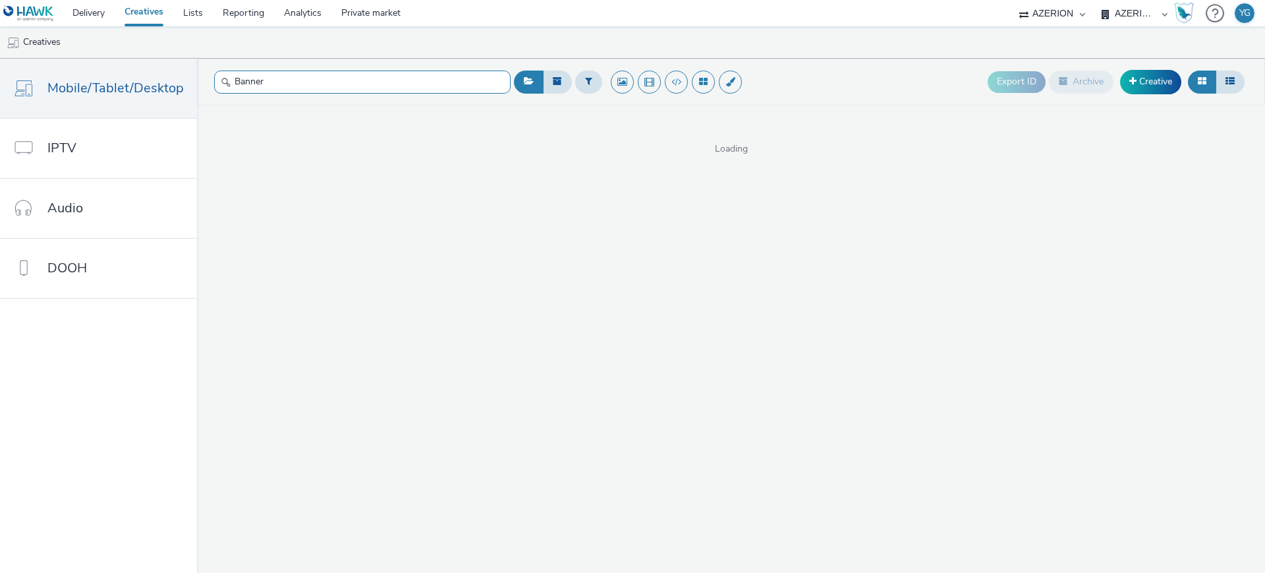
type input "Banner"
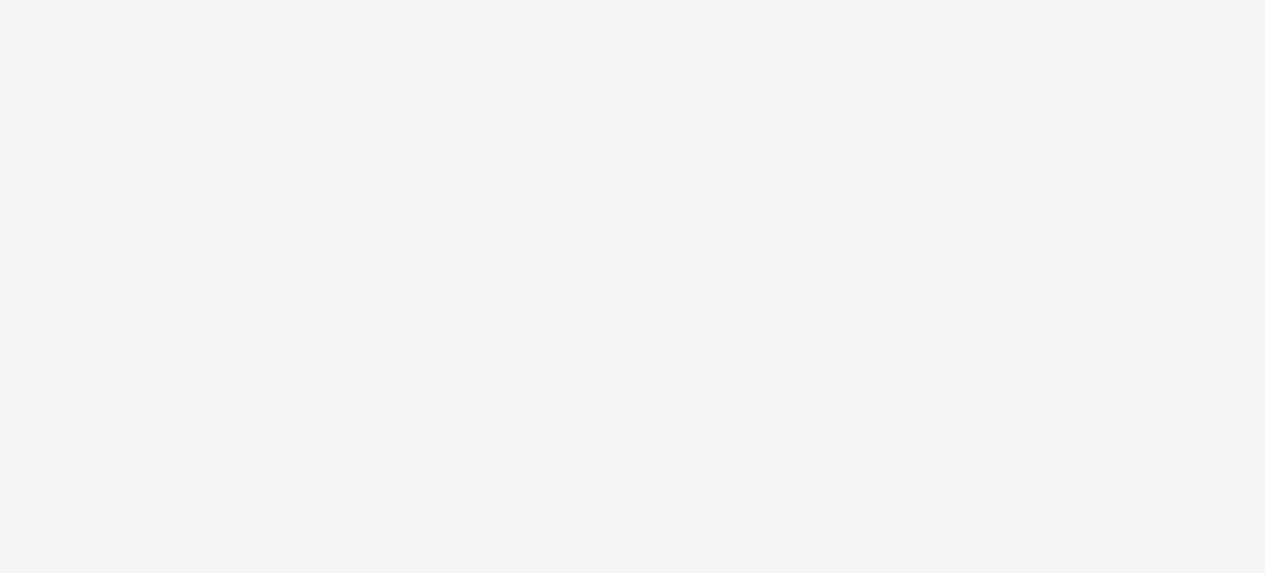
select select "ac009755-aa48-4799-8050-7a339a378eb8"
select select "79162ed7-0017-4339-93b0-3399b708648f"
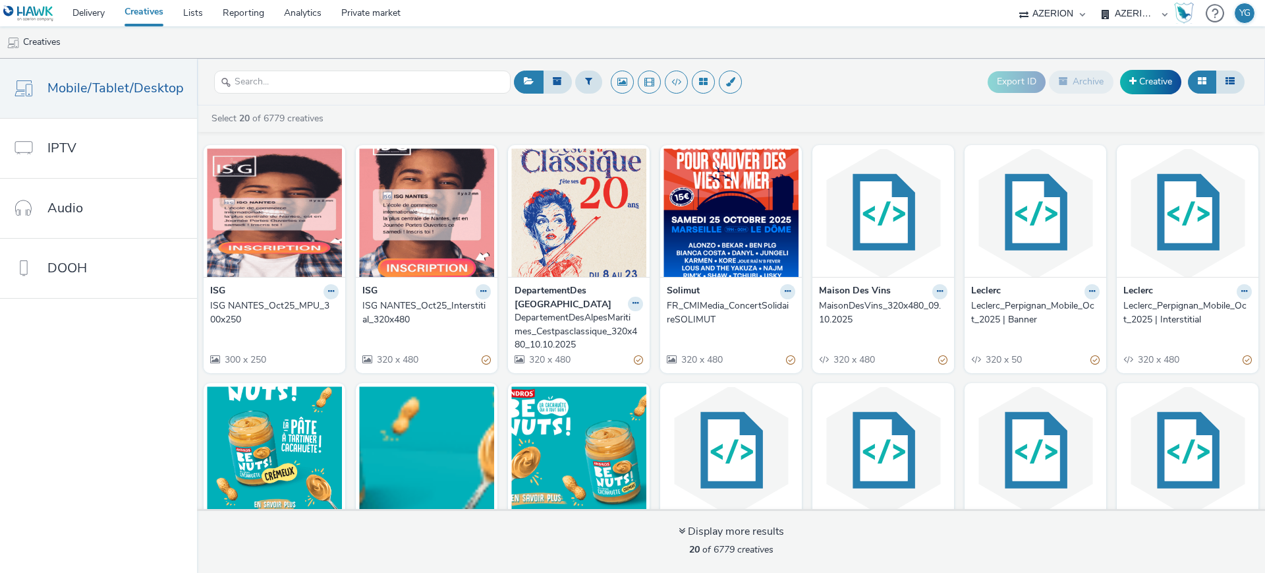
click at [420, 319] on div "ISG NANTES_Oct25_Interstitial_320x480" at bounding box center [424, 312] width 123 height 27
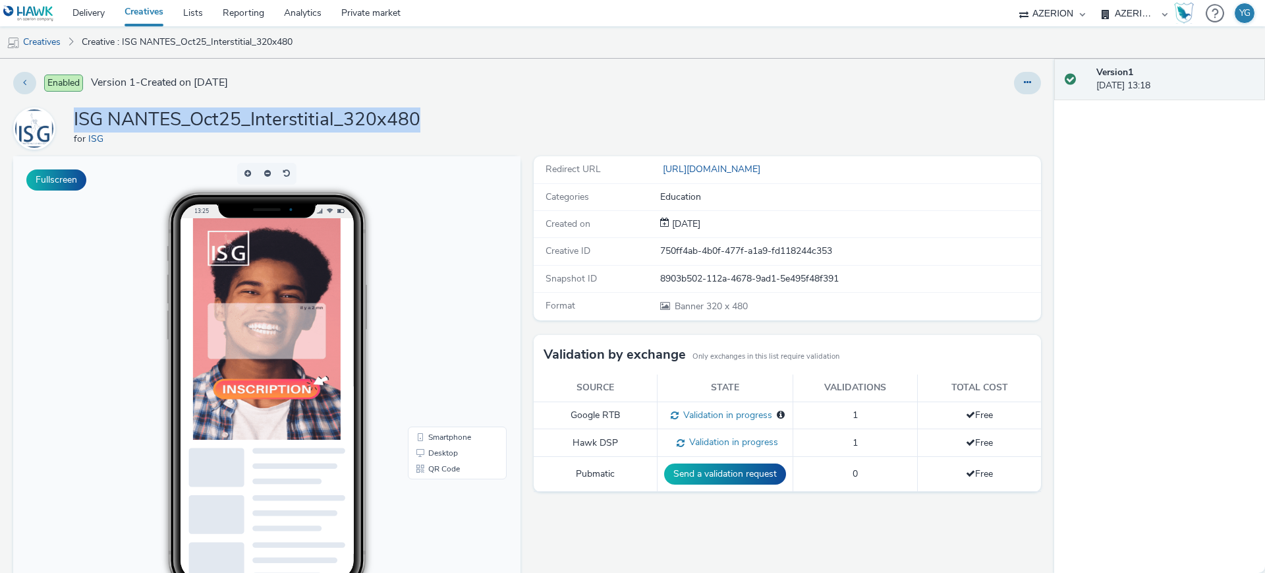
drag, startPoint x: 463, startPoint y: 123, endPoint x: 72, endPoint y: 108, distance: 391.8
click at [72, 108] on div "ISG NANTES_Oct25_Interstitial_320x480 for ISG" at bounding box center [527, 128] width 1028 height 42
copy h1 "ISG NANTES_Oct25_Interstitial_320x480"
drag, startPoint x: 34, startPoint y: 36, endPoint x: 828, endPoint y: 53, distance: 795.1
click at [33, 36] on link "Creatives" at bounding box center [33, 42] width 67 height 32
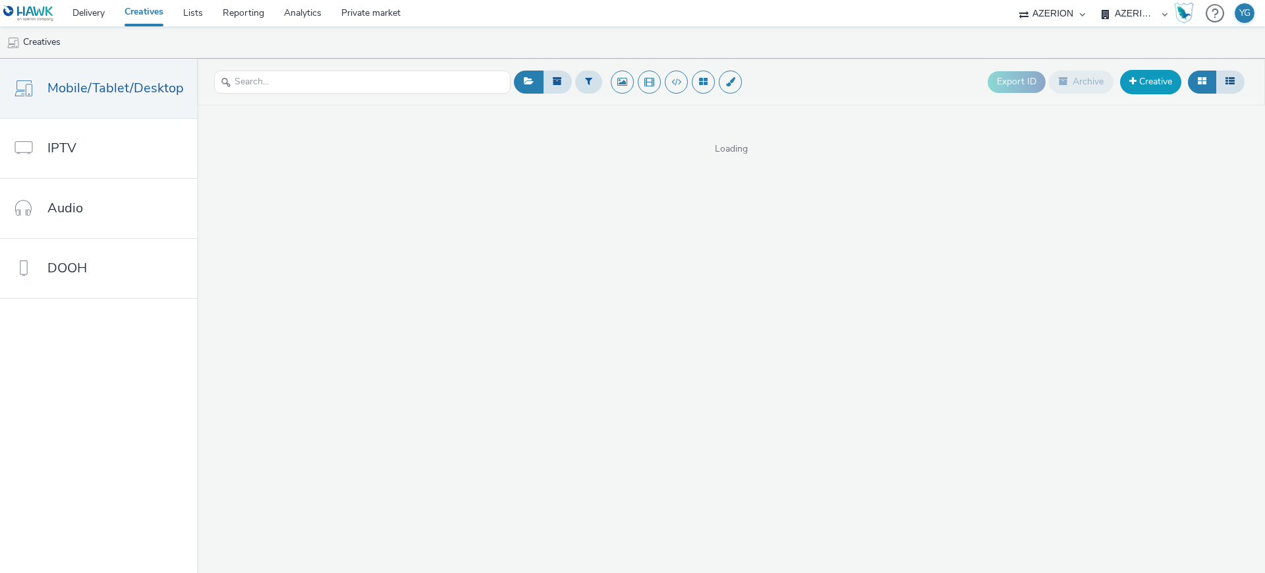
click at [1138, 83] on link "Creative" at bounding box center [1150, 82] width 61 height 24
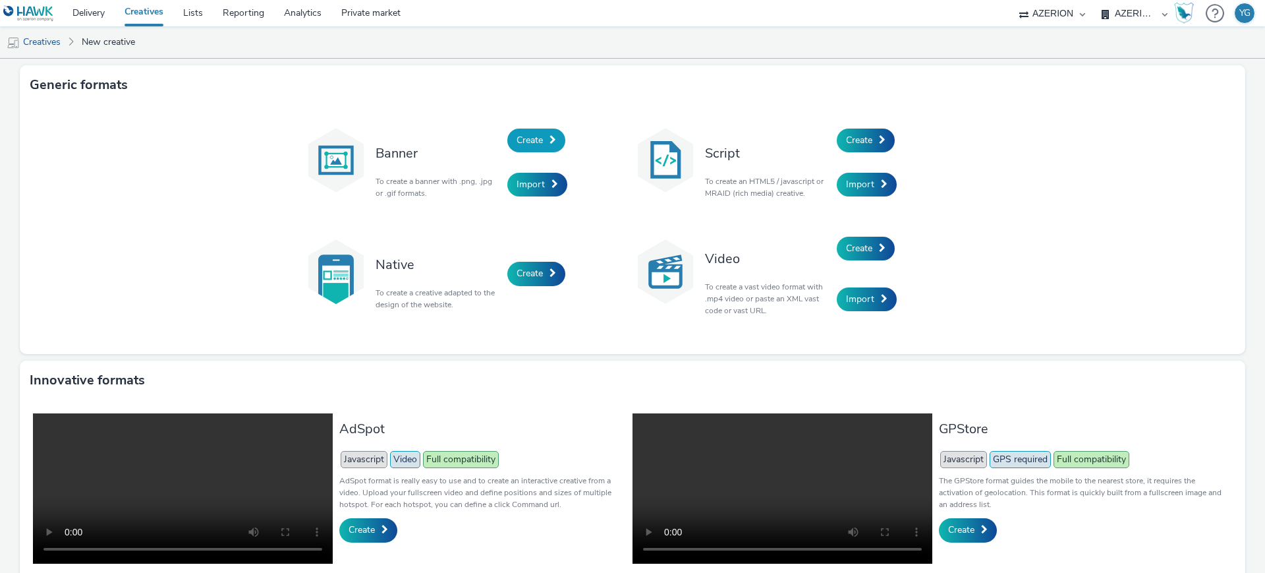
click at [519, 144] on span "Create" at bounding box center [530, 140] width 26 height 13
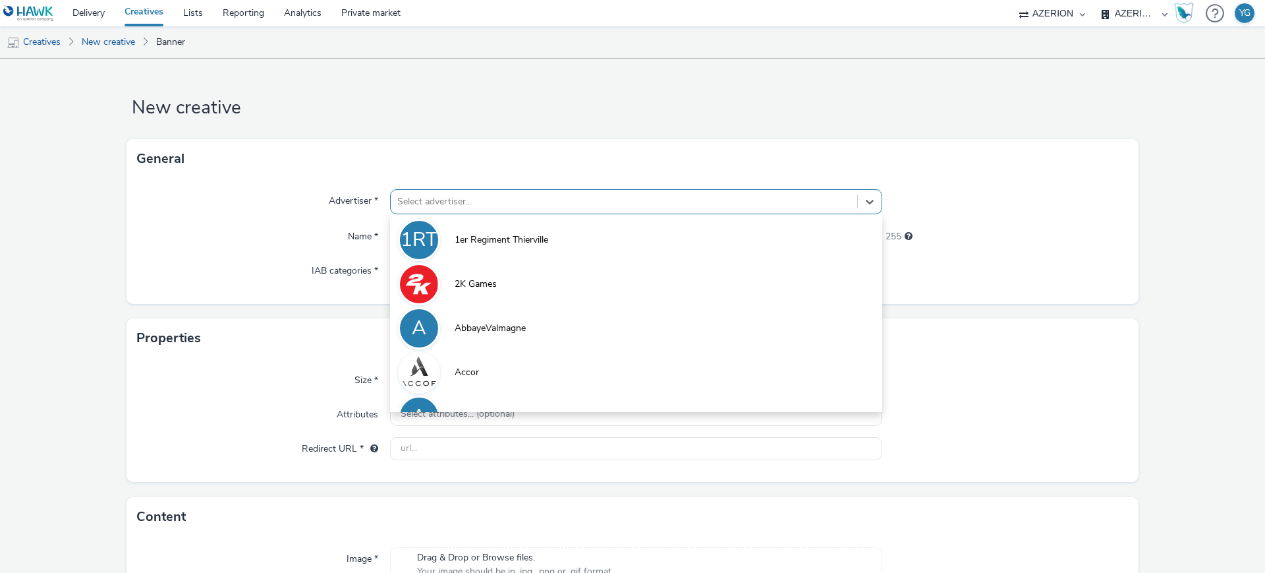
click at [463, 196] on div at bounding box center [623, 202] width 453 height 16
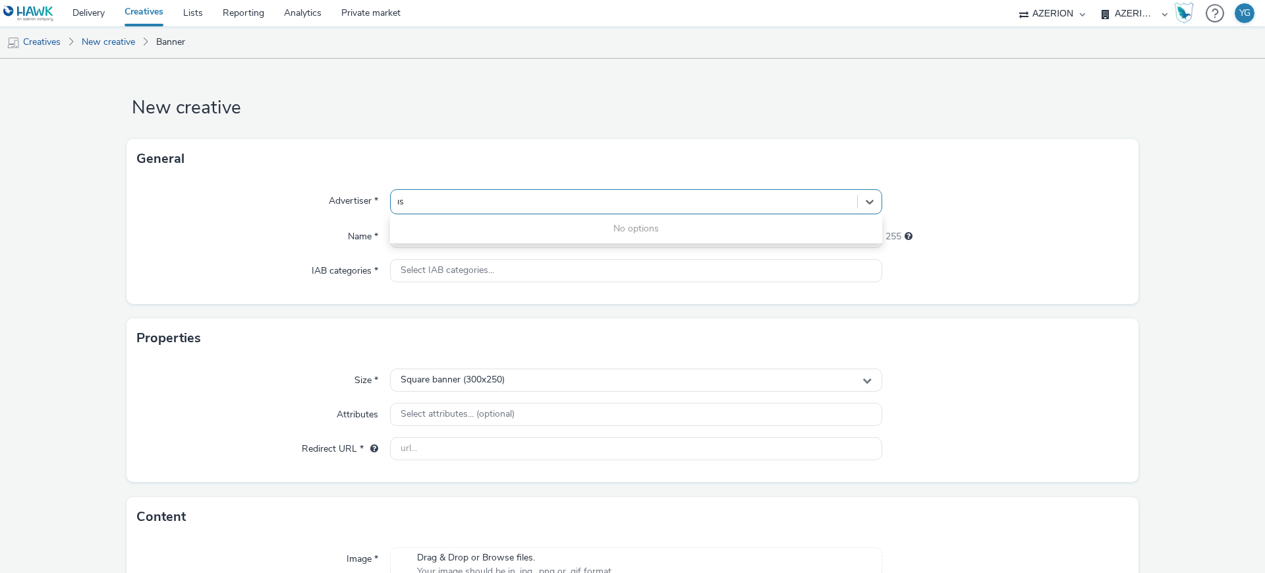
type input "ı"
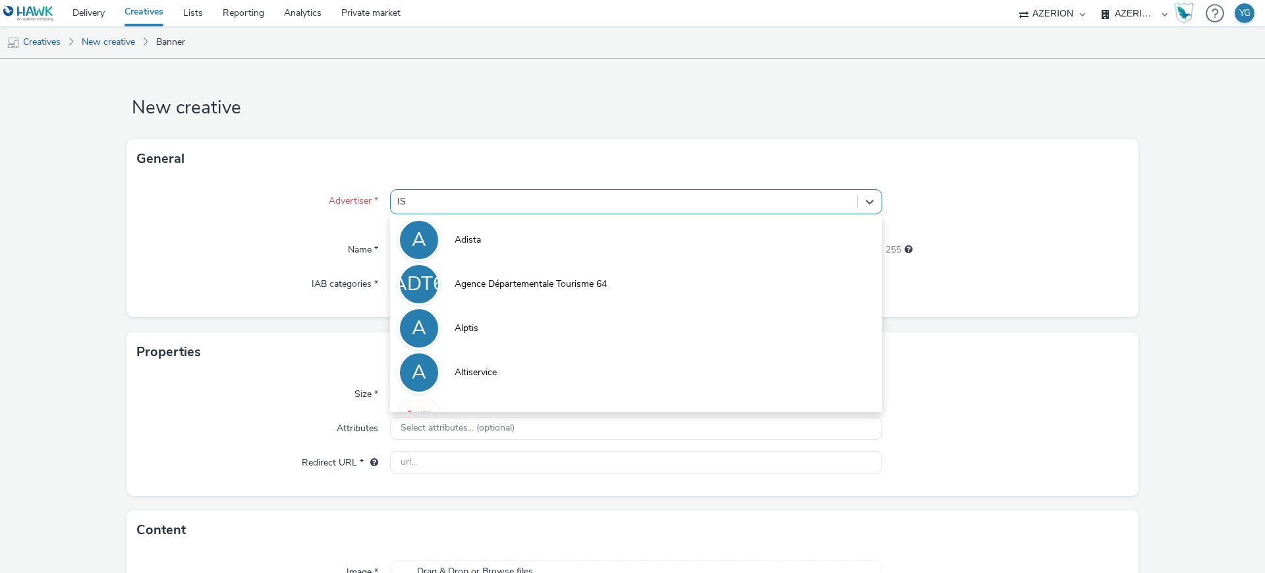
type input "ISG"
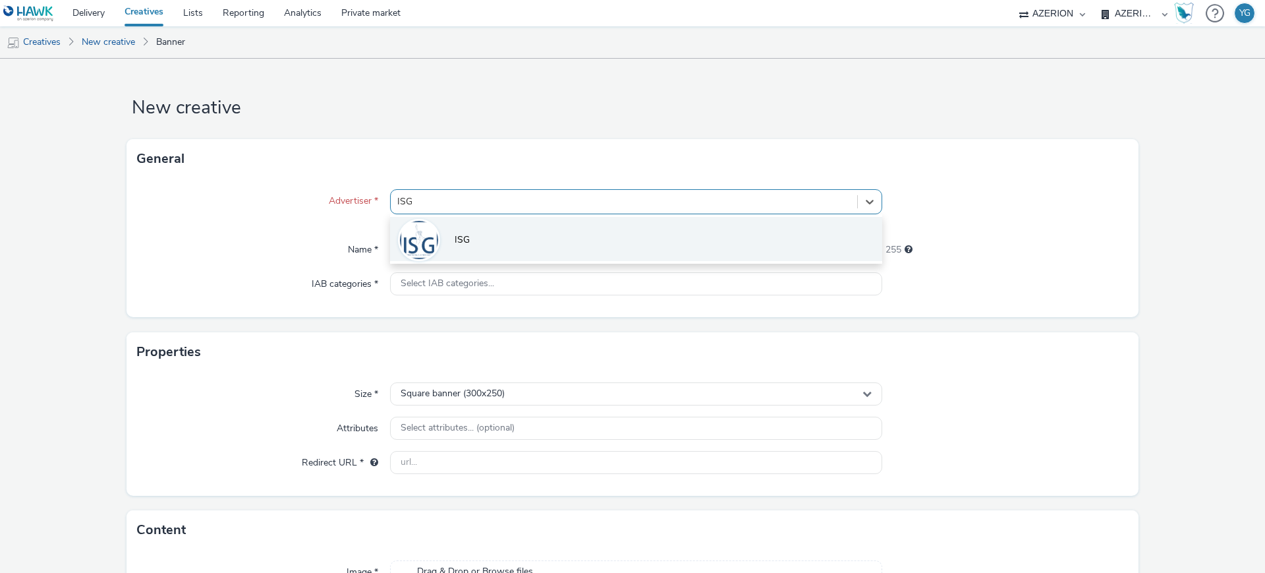
click at [466, 222] on li "ISG" at bounding box center [636, 239] width 492 height 44
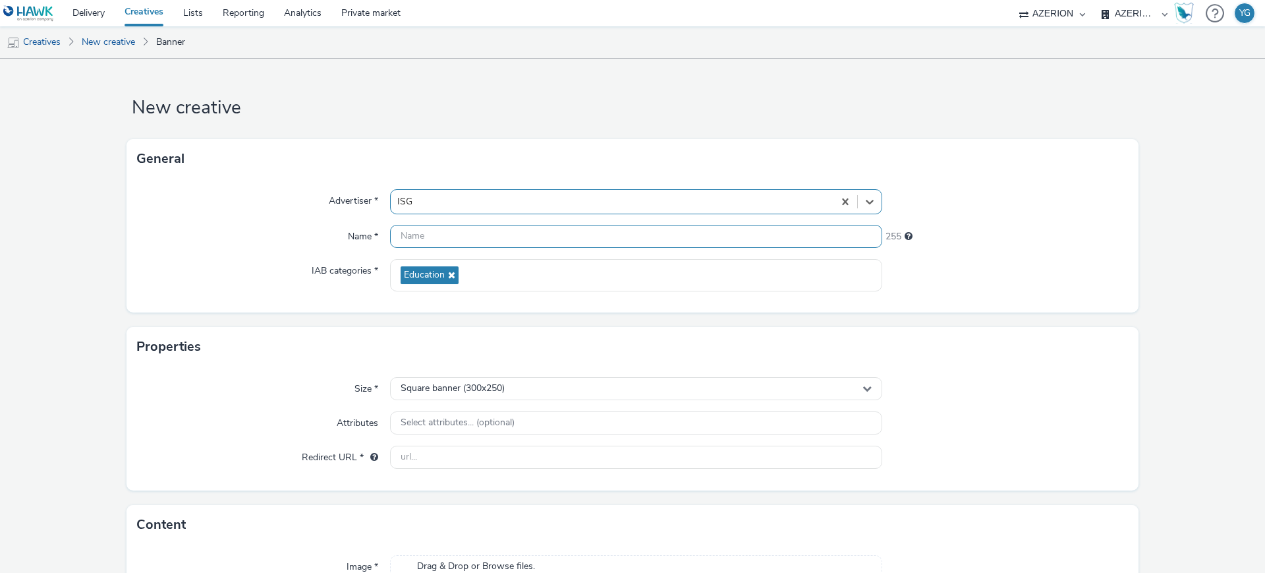
click at [457, 230] on input "text" at bounding box center [636, 236] width 492 height 23
paste input "ISG NANTES_Oct25_Interstitial_320x480"
drag, startPoint x: 527, startPoint y: 231, endPoint x: 484, endPoint y: 234, distance: 42.3
click at [484, 234] on input "ISG NANTES_Oct25_Interstitial_320x480" at bounding box center [636, 236] width 492 height 23
drag, startPoint x: 564, startPoint y: 241, endPoint x: 542, endPoint y: 243, distance: 21.1
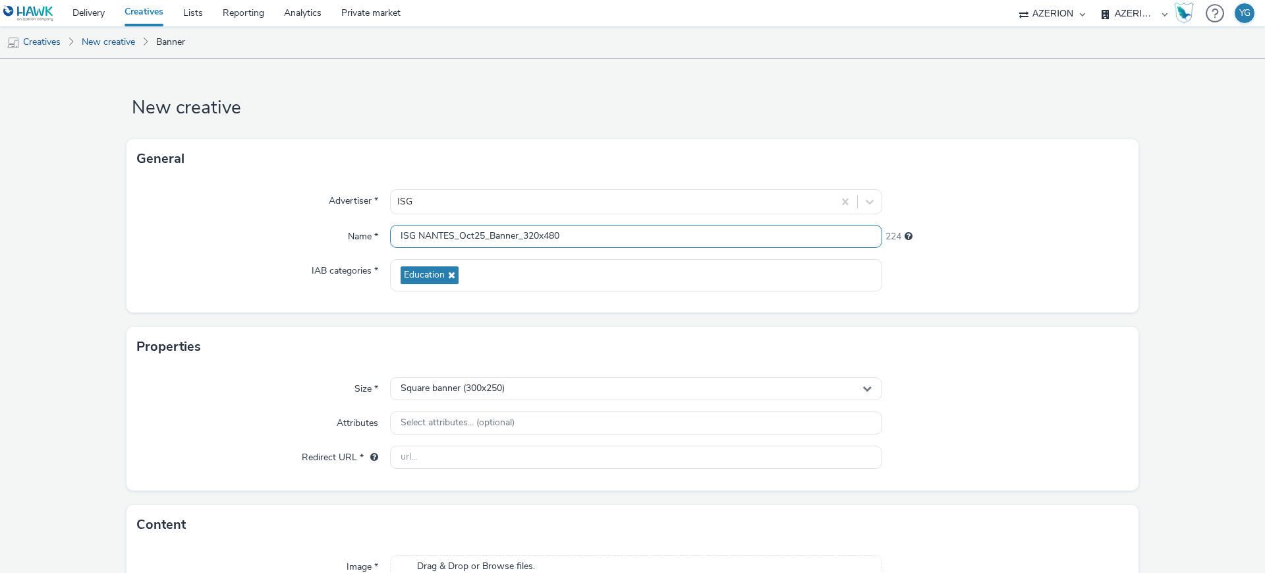
click at [542, 243] on input "ISG NANTES_Oct25_Banner_320x480" at bounding box center [636, 236] width 492 height 23
type input "ISG NANTES_Oct25_Banner_320x50"
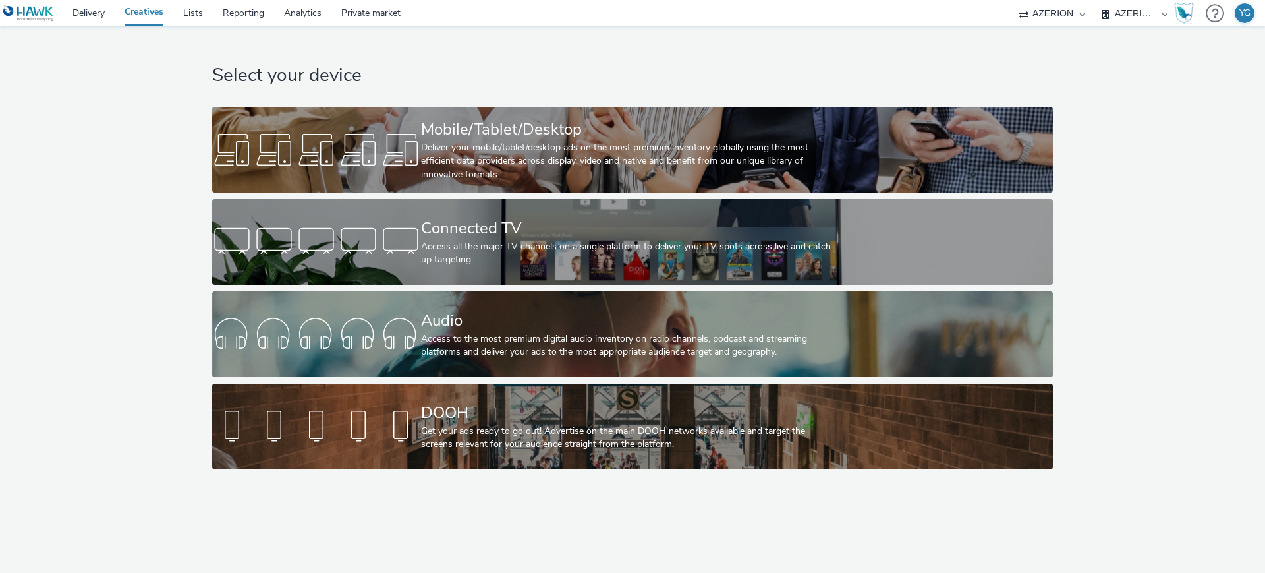
select select "ac009755-aa48-4799-8050-7a339a378eb8"
select select "79162ed7-0017-4339-93b0-3399b708648f"
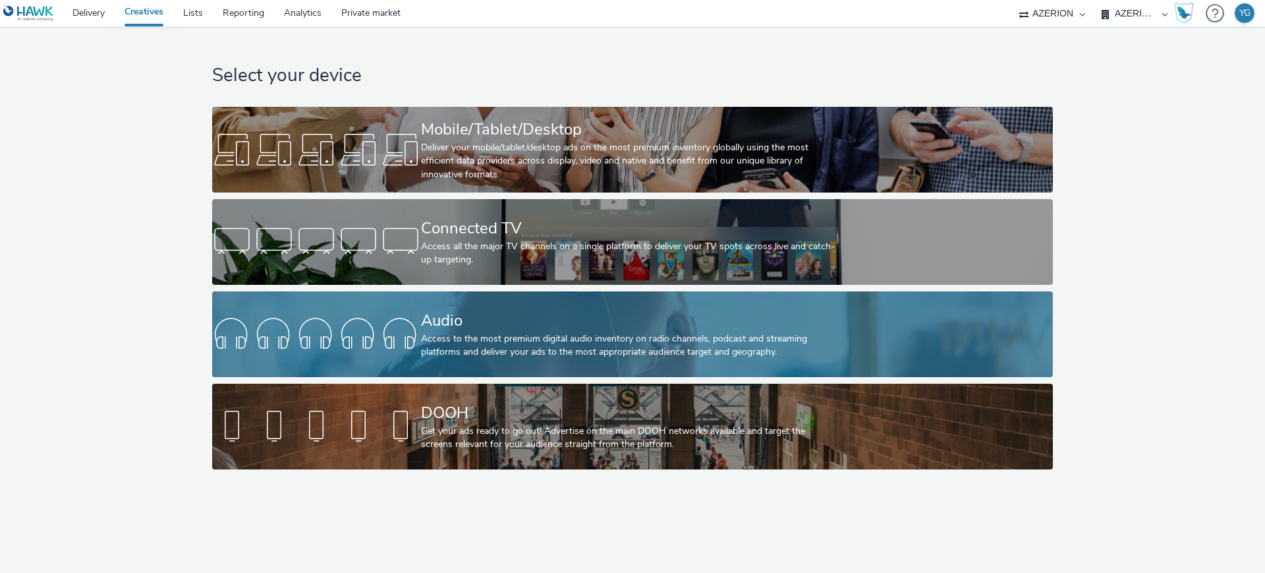
click at [452, 340] on div "Access to the most premium digital audio inventory on radio channels, podcast a…" at bounding box center [630, 345] width 418 height 27
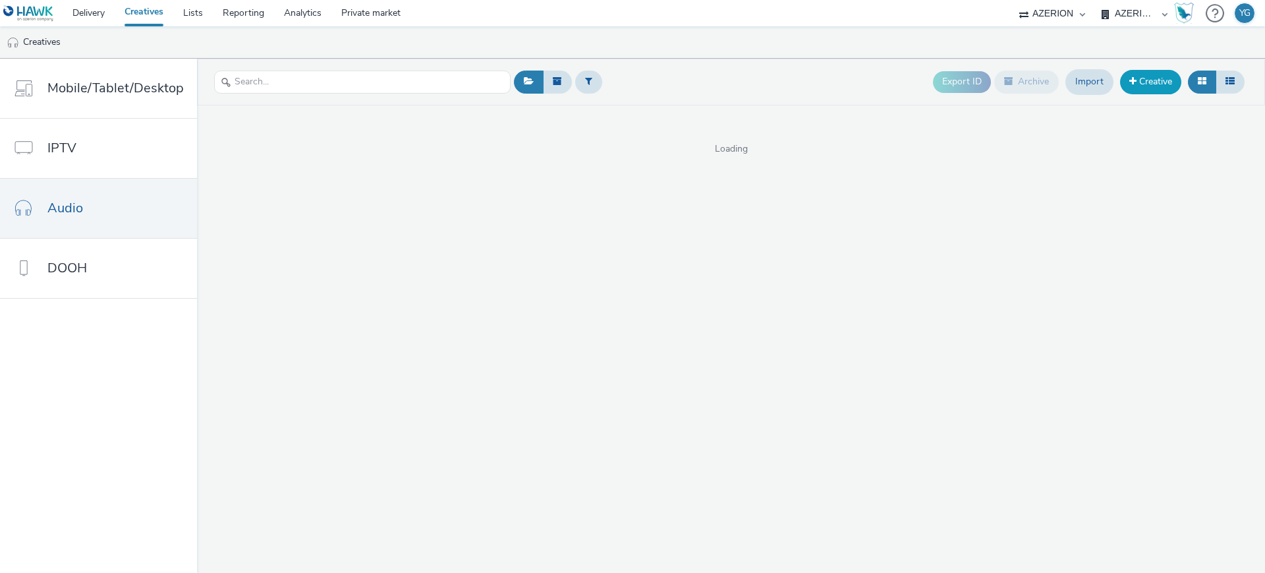
click at [1157, 83] on link "Creative" at bounding box center [1150, 82] width 61 height 24
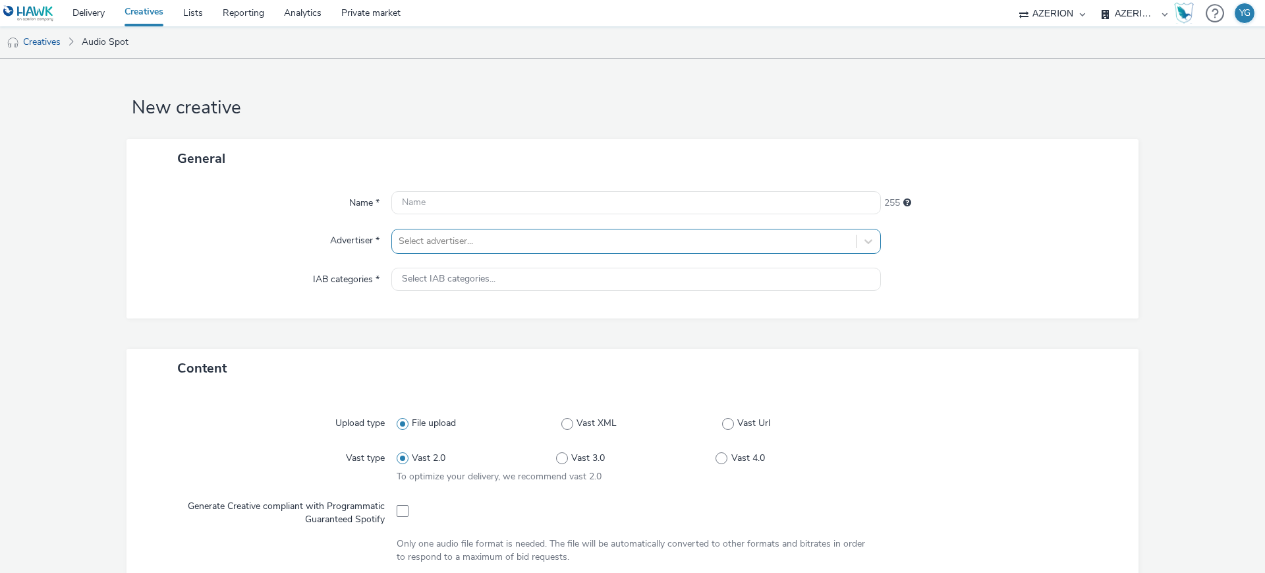
click at [433, 233] on div at bounding box center [624, 241] width 451 height 16
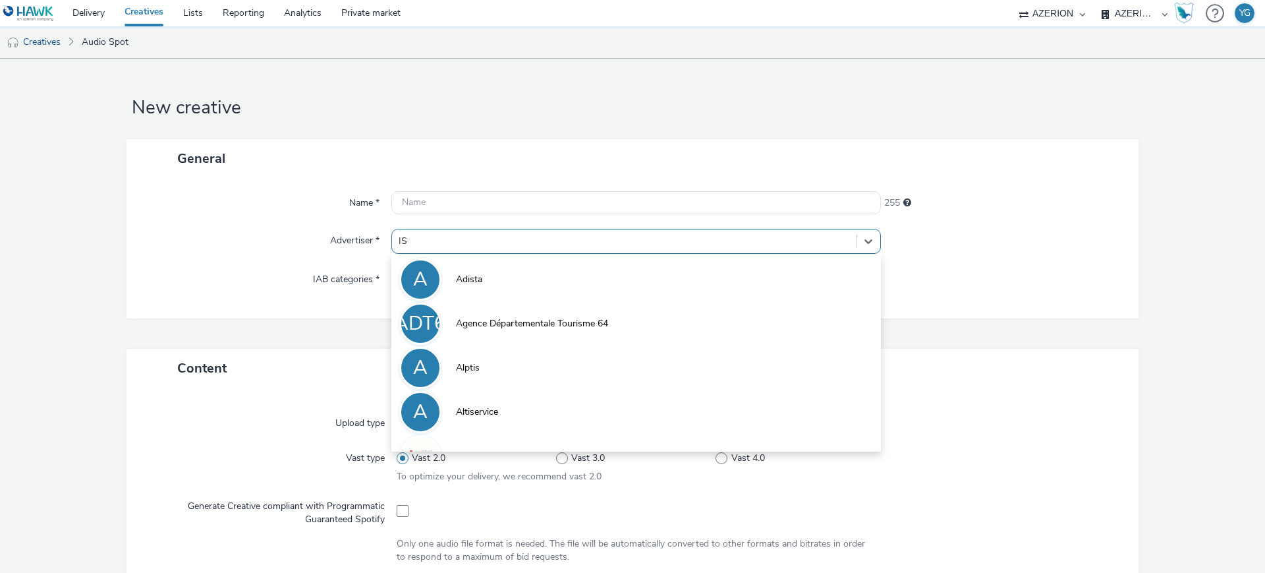
type input "ISG"
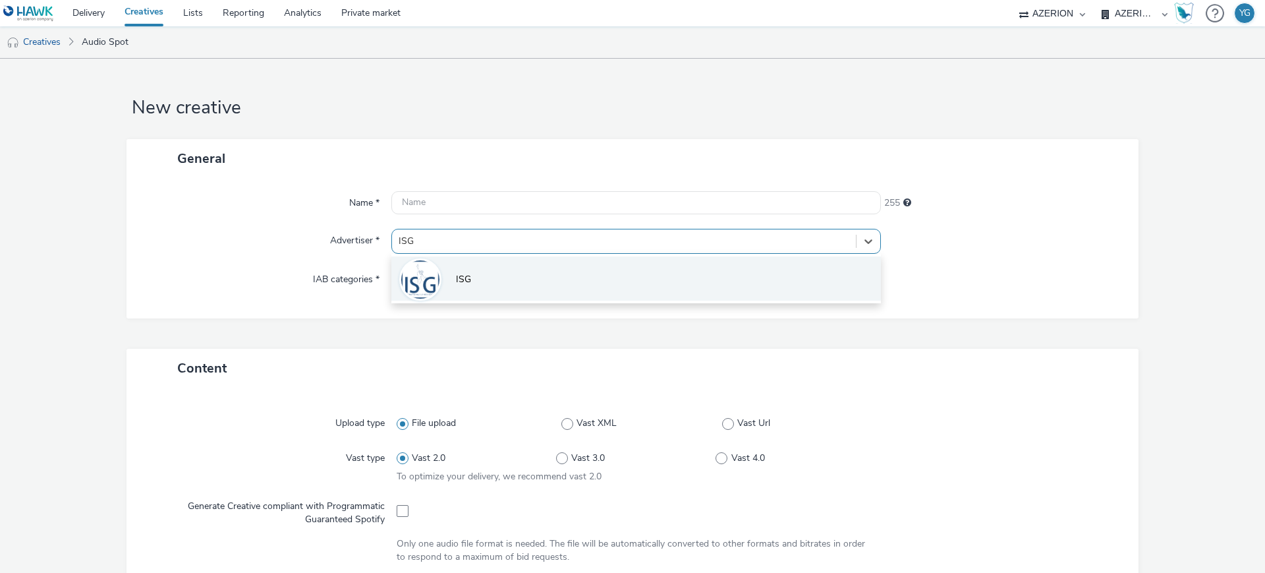
click at [446, 268] on li "ISG" at bounding box center [637, 278] width 490 height 44
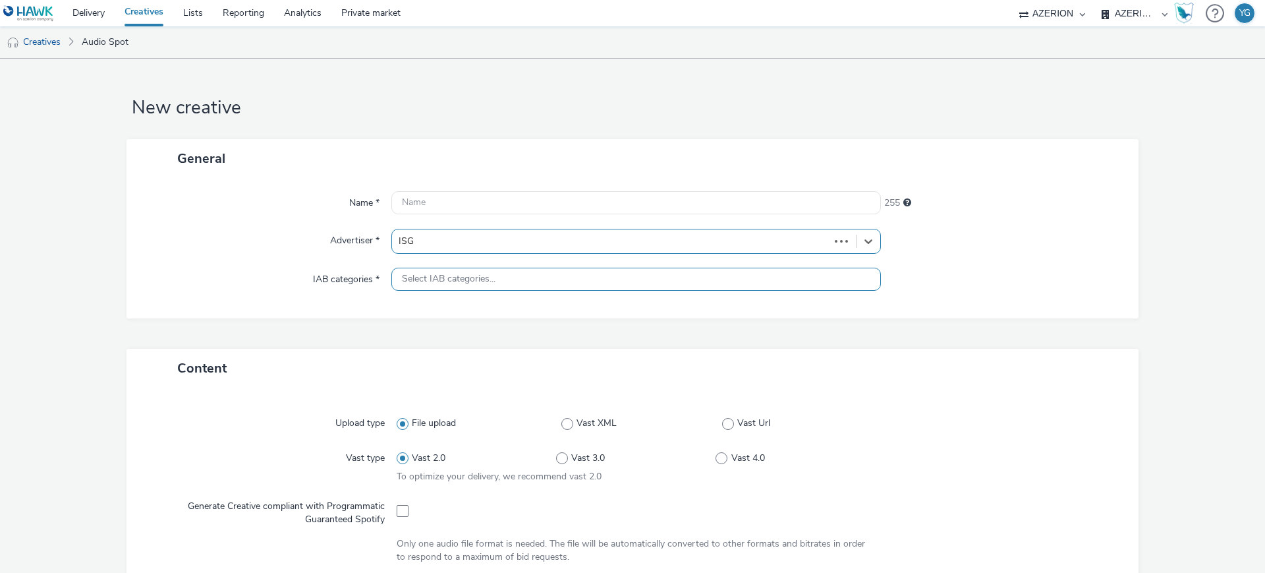
type input "[URL][DOMAIN_NAME]"
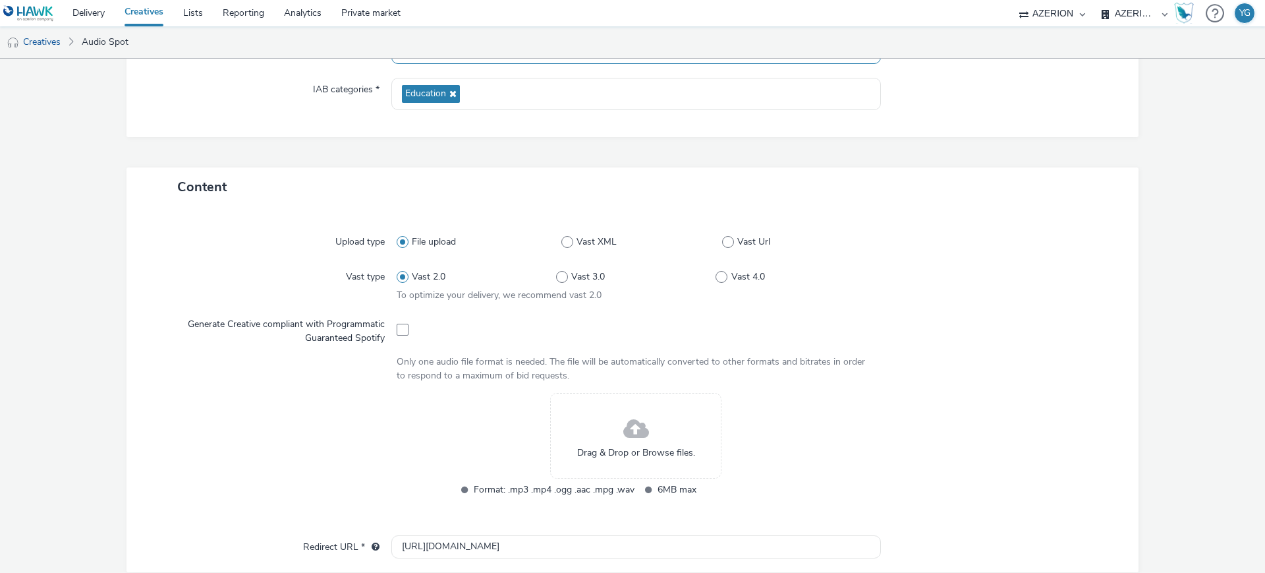
scroll to position [330, 0]
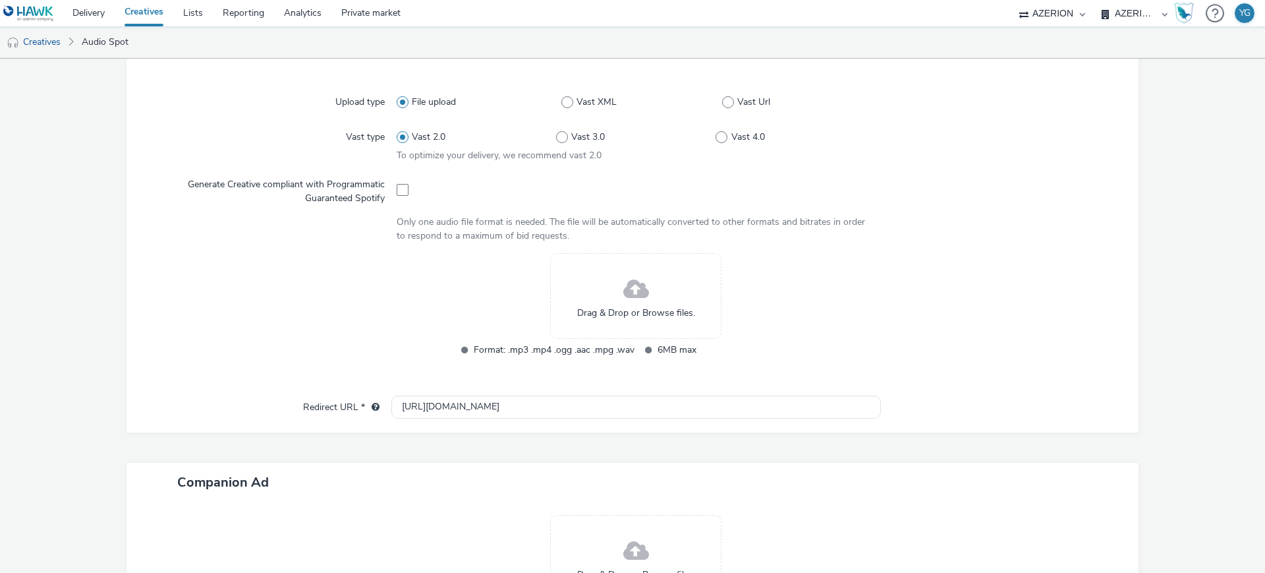
click at [614, 295] on div "Drag & Drop or Browse files." at bounding box center [635, 296] width 171 height 86
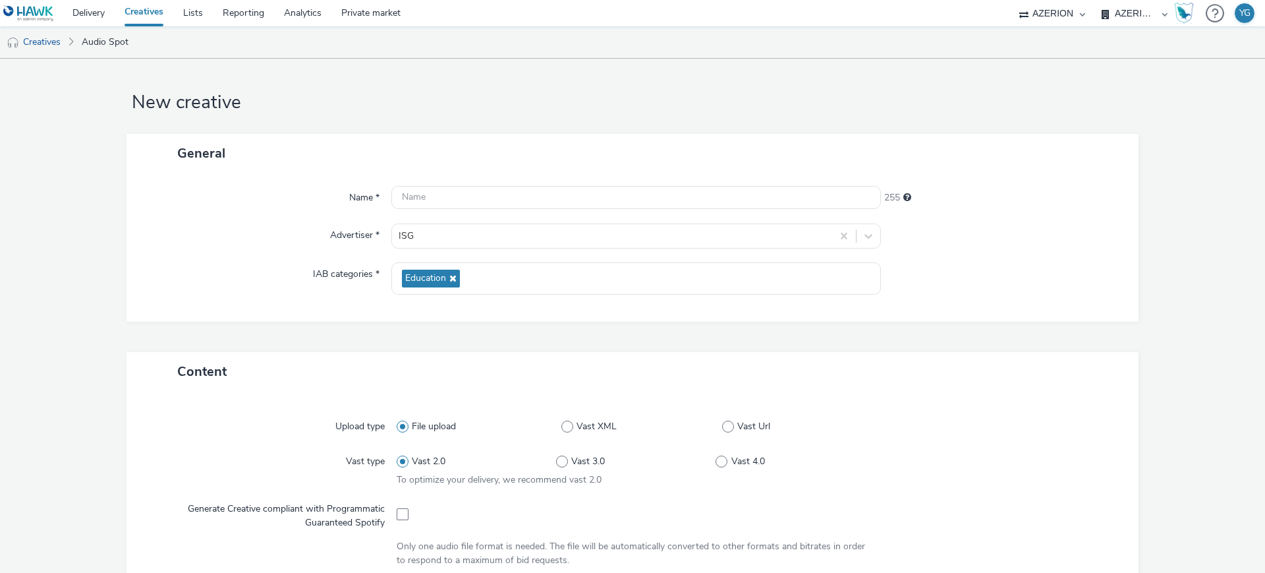
scroll to position [0, 0]
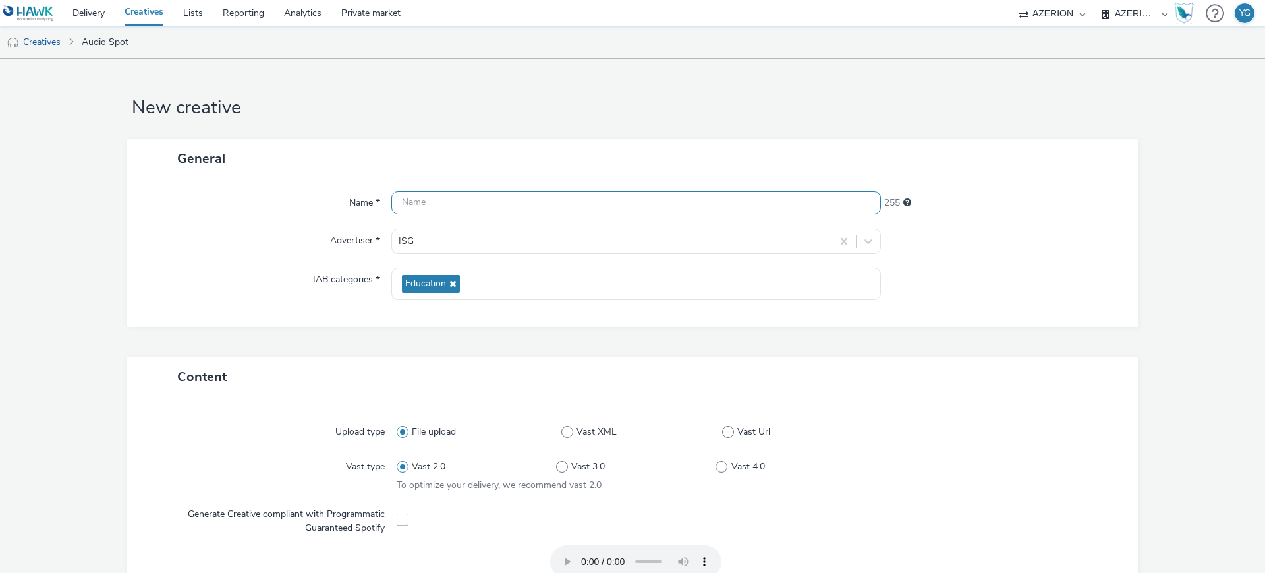
click at [445, 205] on input "text" at bounding box center [637, 202] width 490 height 23
paste input "ISG [GEOGRAPHIC_DATA]"
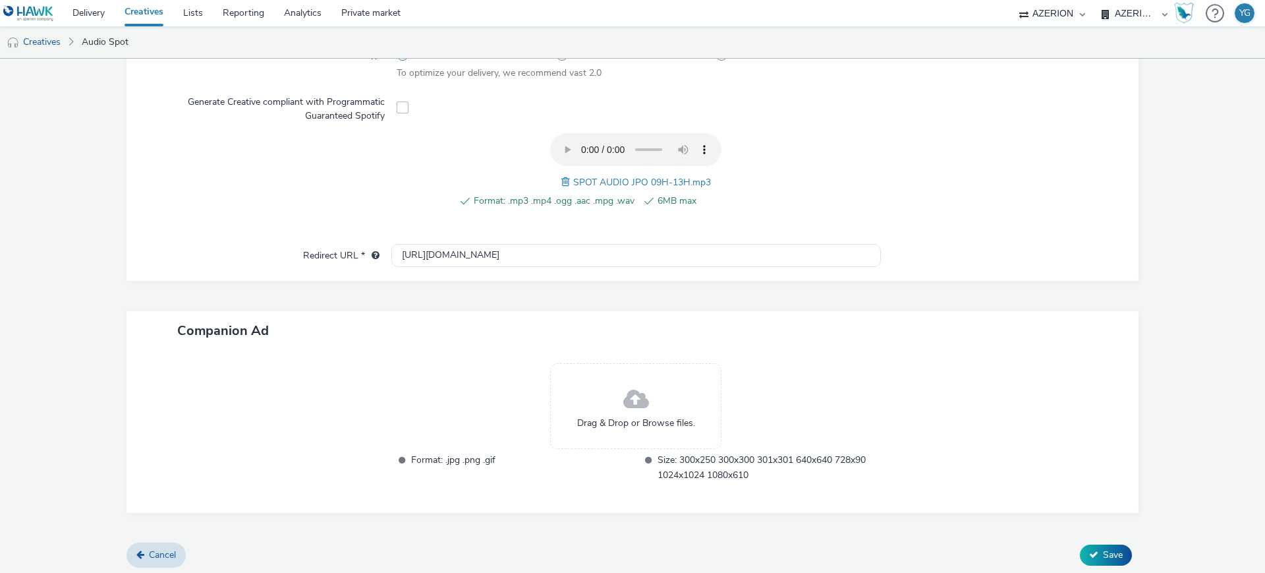
scroll to position [415, 0]
type input "ISG [GEOGRAPHIC_DATA]"
click at [1090, 546] on icon at bounding box center [1094, 550] width 9 height 9
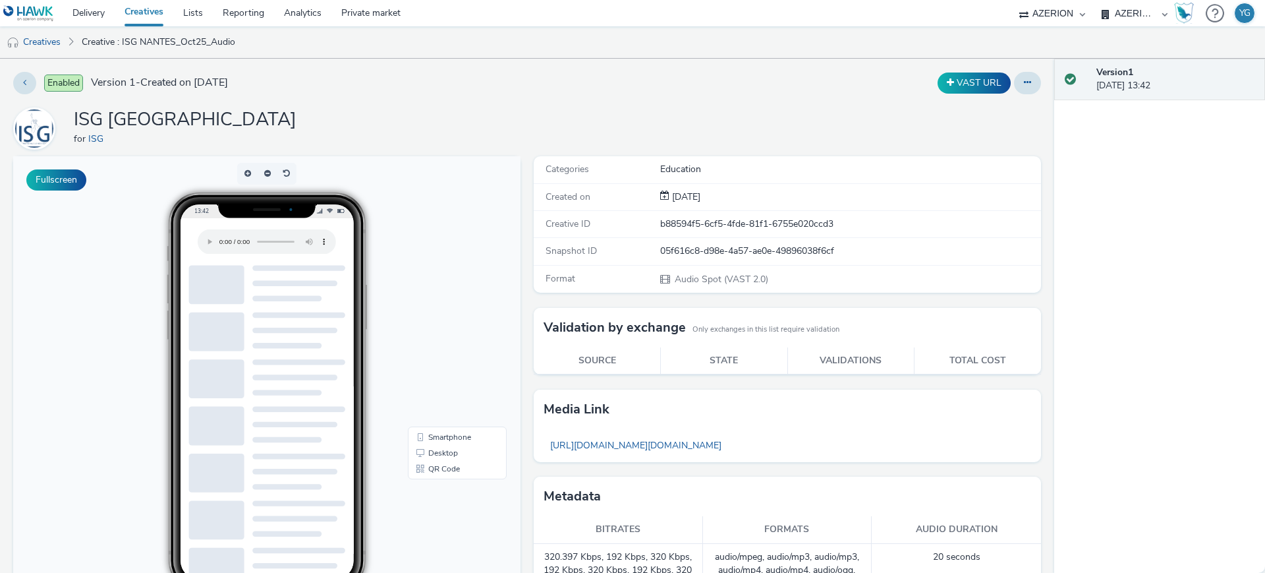
drag, startPoint x: 41, startPoint y: 45, endPoint x: 315, endPoint y: 27, distance: 274.8
click at [41, 45] on link "Creatives" at bounding box center [33, 42] width 67 height 32
